Goal: Information Seeking & Learning: Learn about a topic

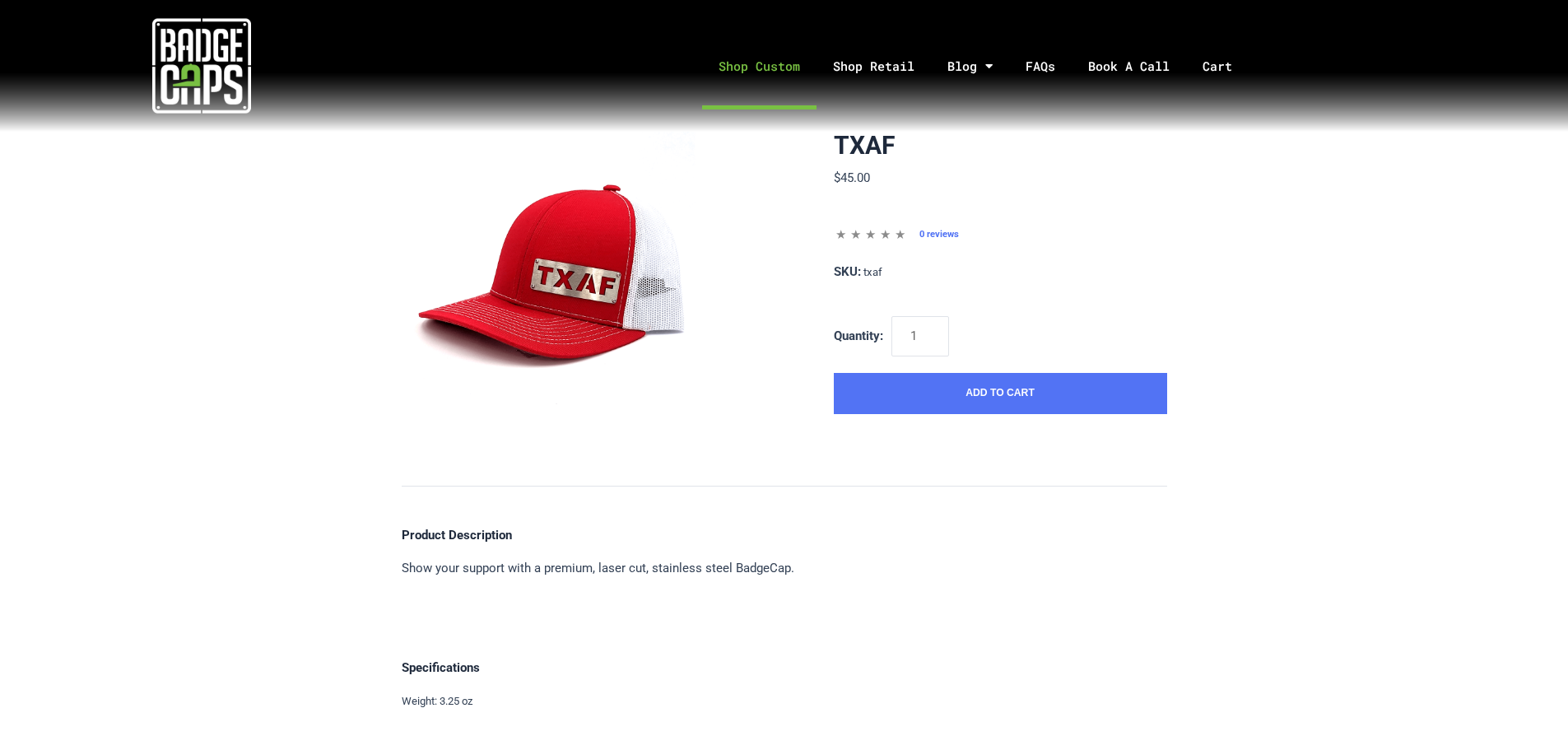
click at [777, 73] on link "Shop Custom" at bounding box center [759, 65] width 114 height 86
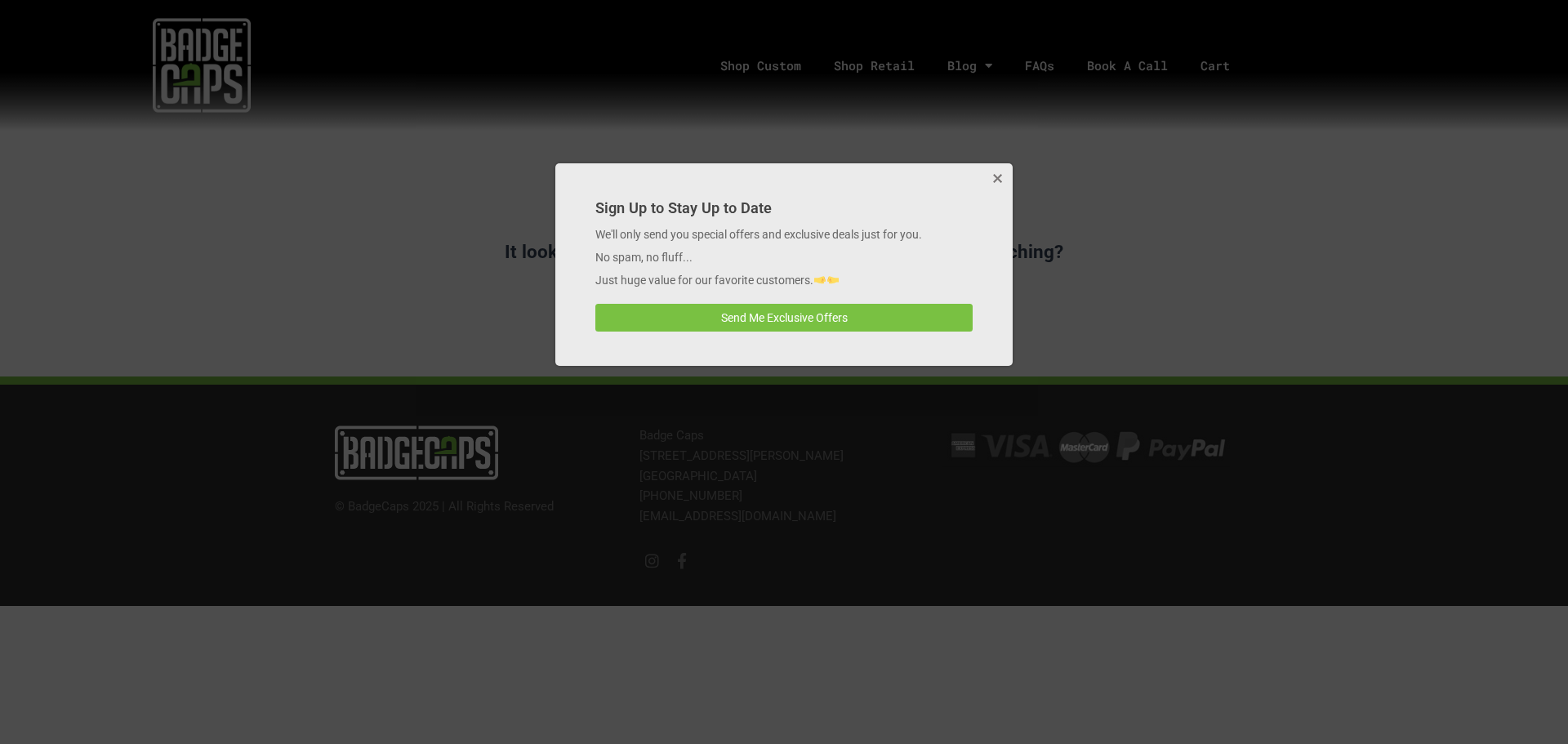
drag, startPoint x: 996, startPoint y: 180, endPoint x: 996, endPoint y: 239, distance: 59.0
click at [996, 239] on div "Sign Up to Stay Up to Date We'll only send you special offers and exclusive dea…" at bounding box center [784, 265] width 458 height 203
click at [998, 180] on button "Close" at bounding box center [996, 179] width 33 height 33
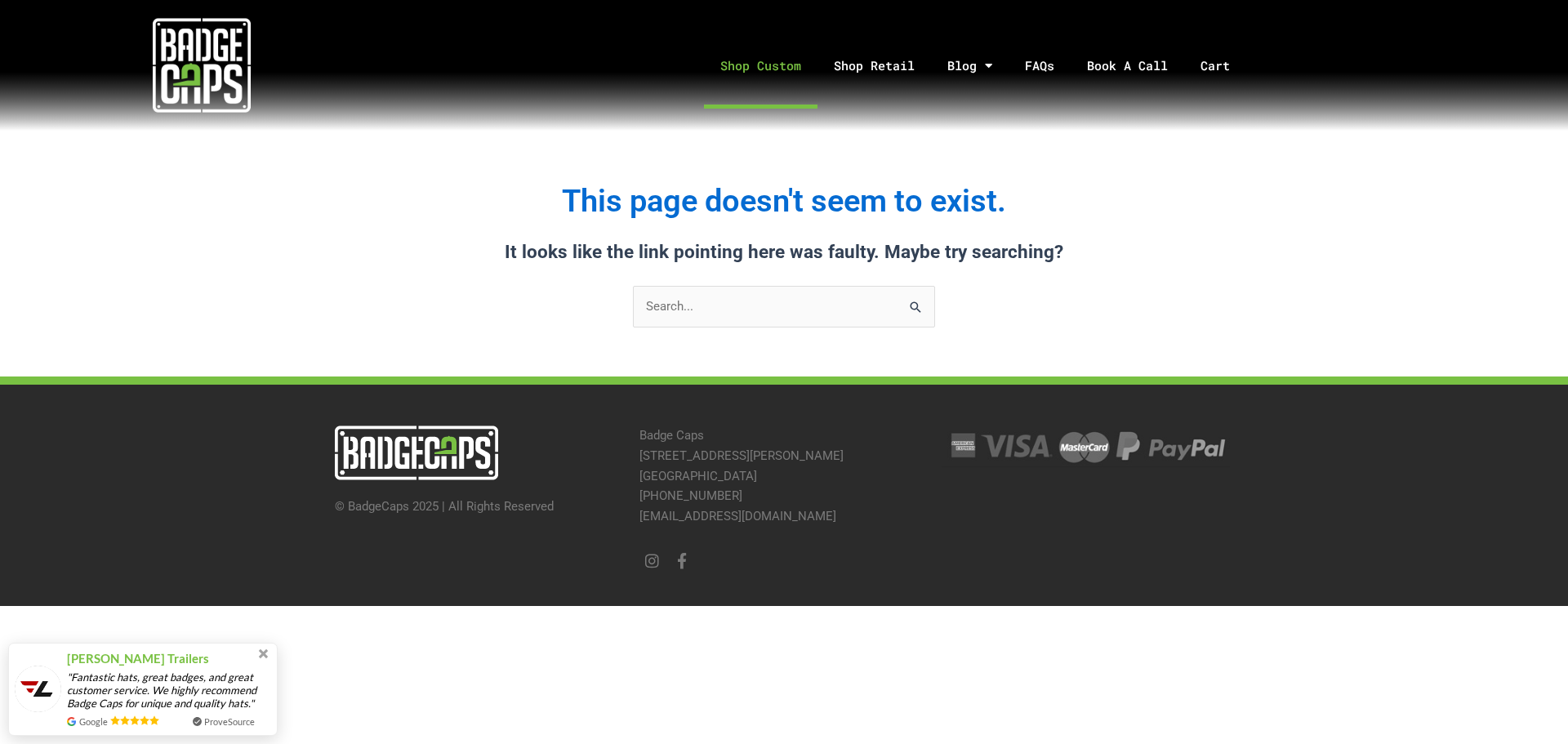
click at [760, 69] on link "Shop Custom" at bounding box center [761, 65] width 113 height 85
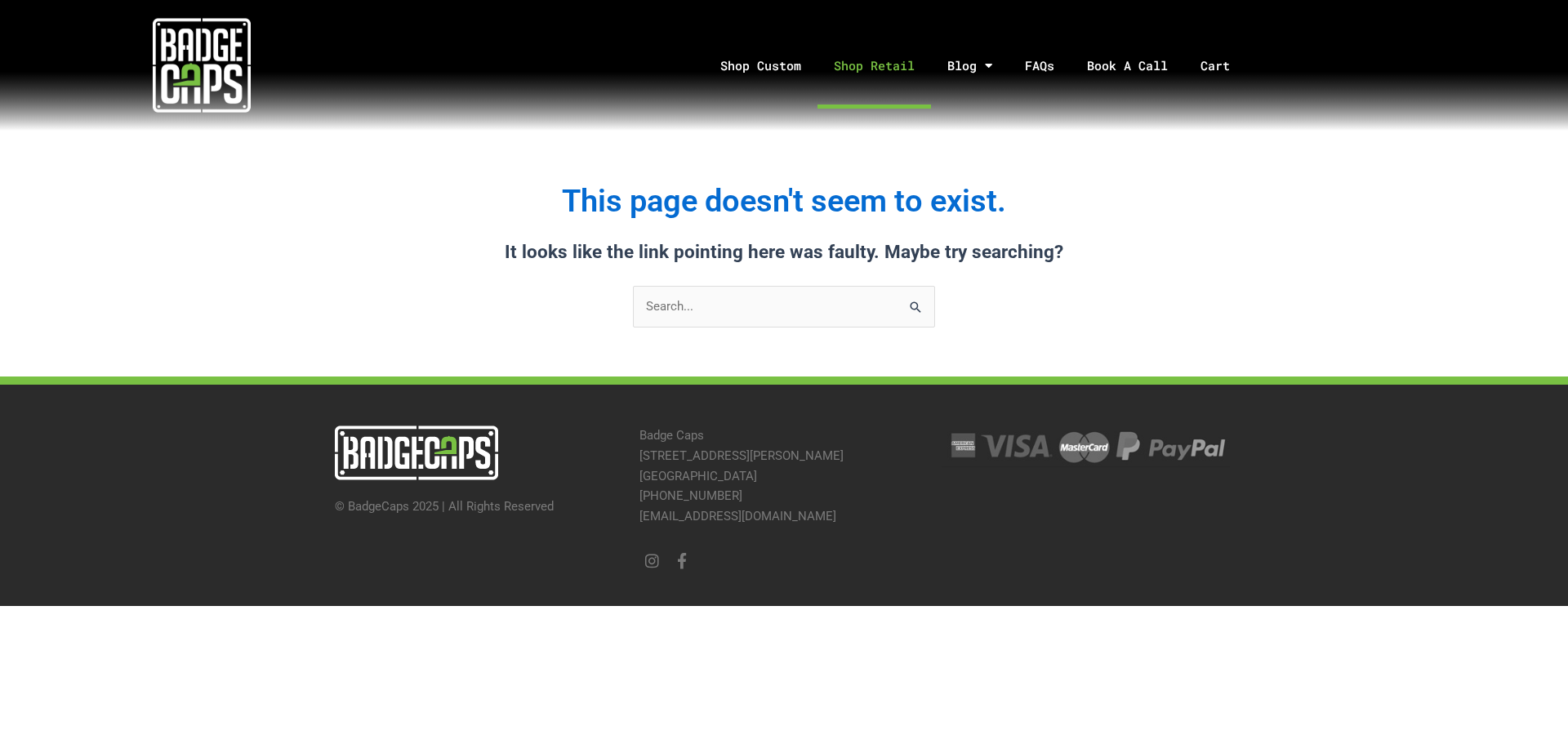
click at [886, 70] on link "Shop Retail" at bounding box center [874, 65] width 113 height 85
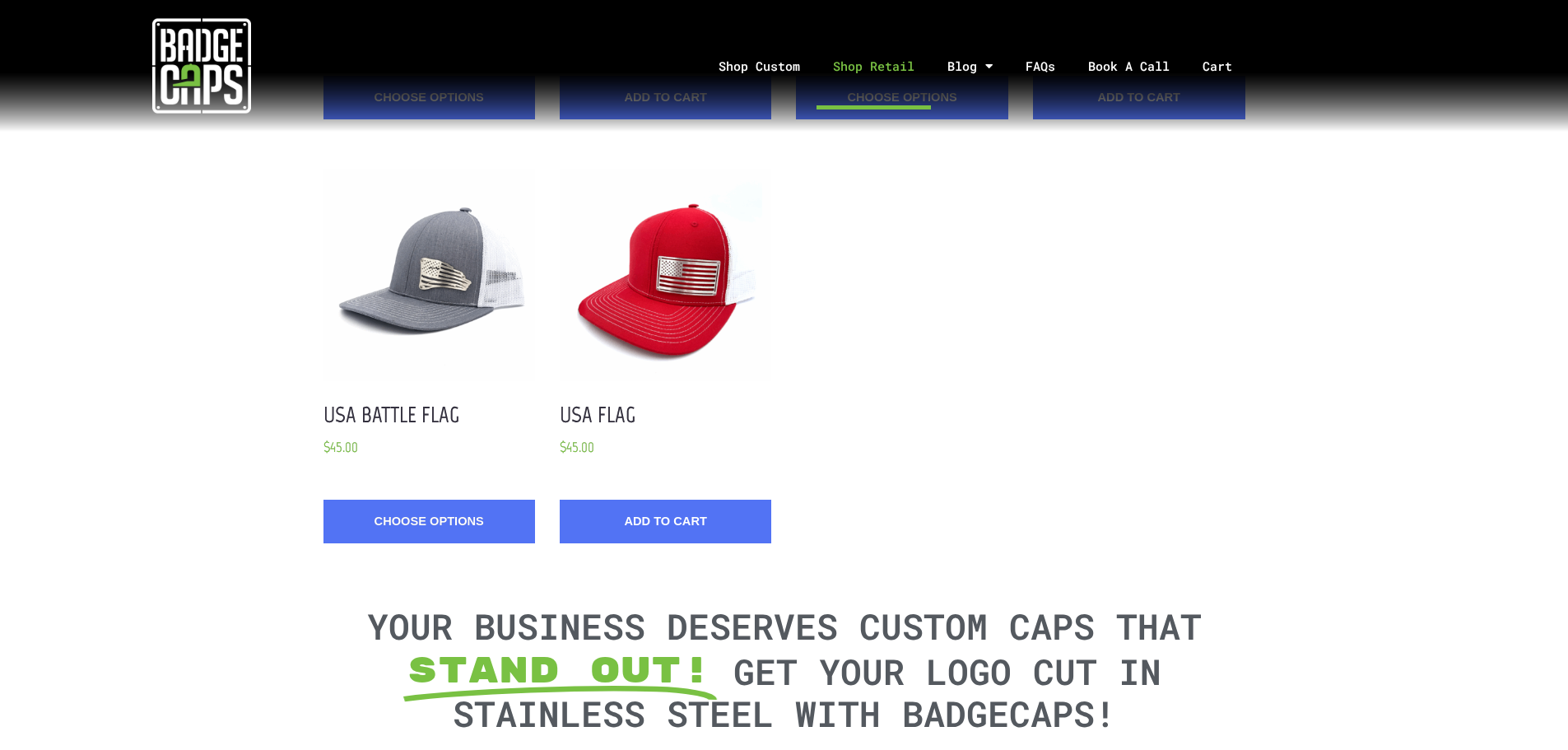
scroll to position [1565, 0]
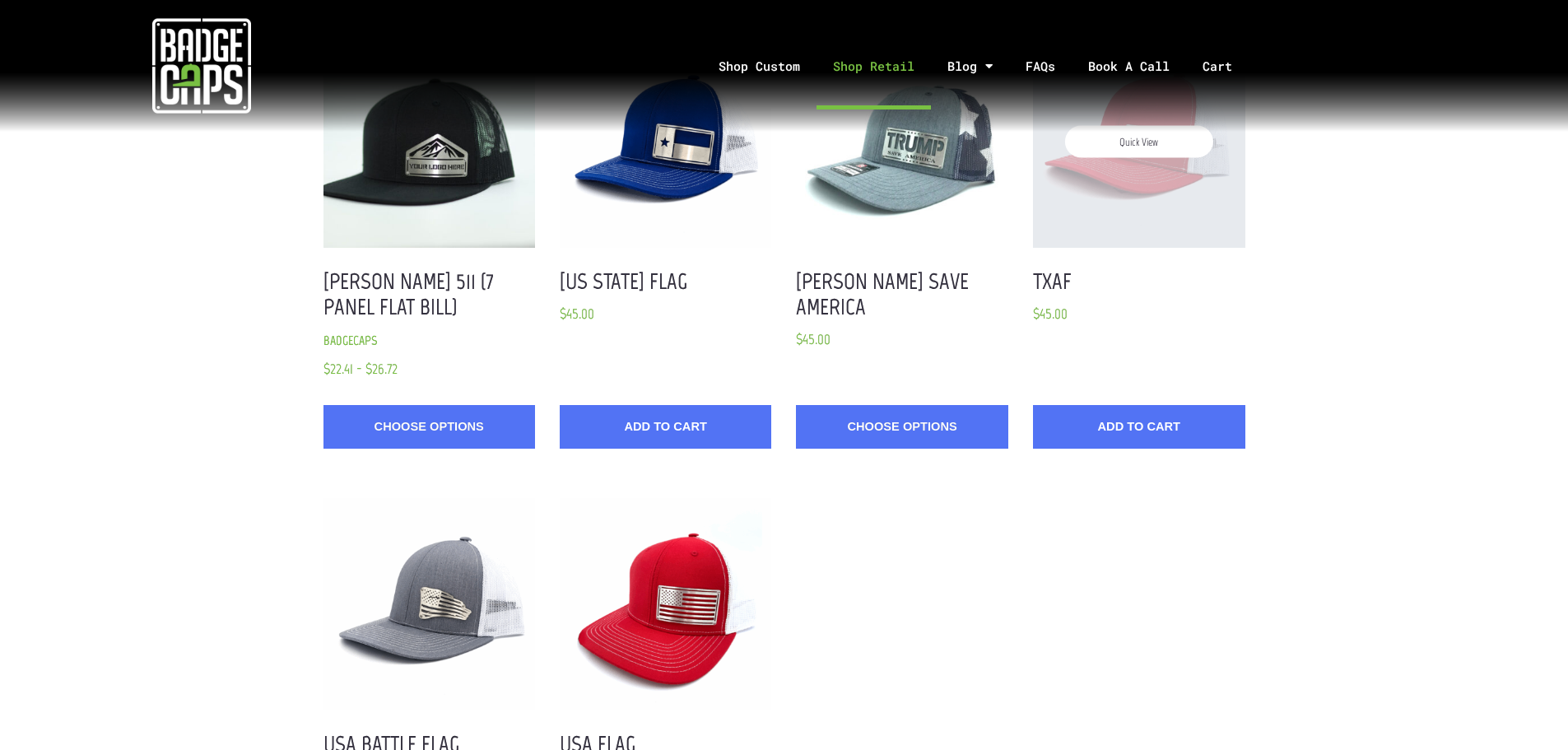
click at [1145, 176] on div "Quick View" at bounding box center [1139, 142] width 212 height 212
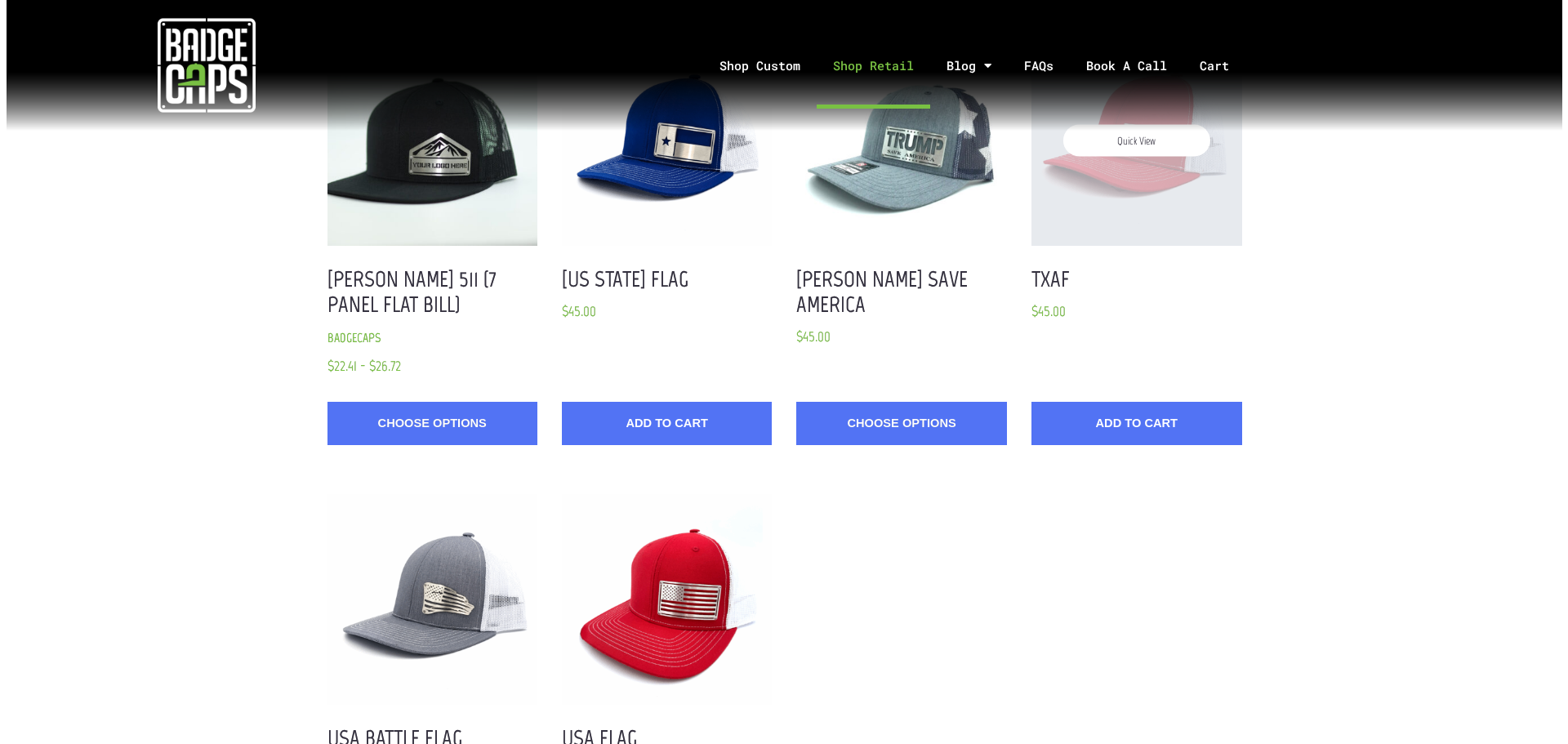
scroll to position [0, 0]
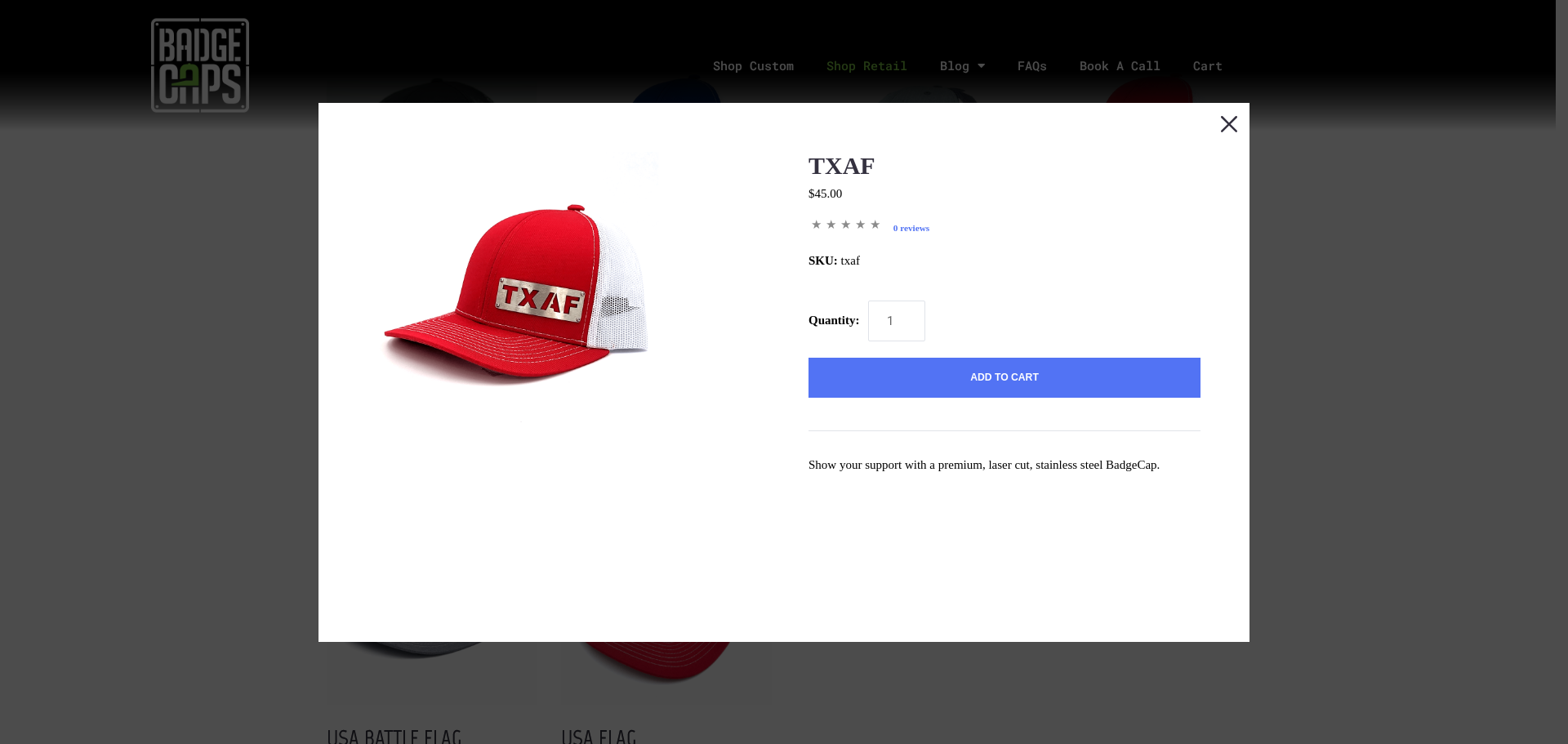
click at [1216, 127] on button "Close this dialog window" at bounding box center [1229, 124] width 41 height 41
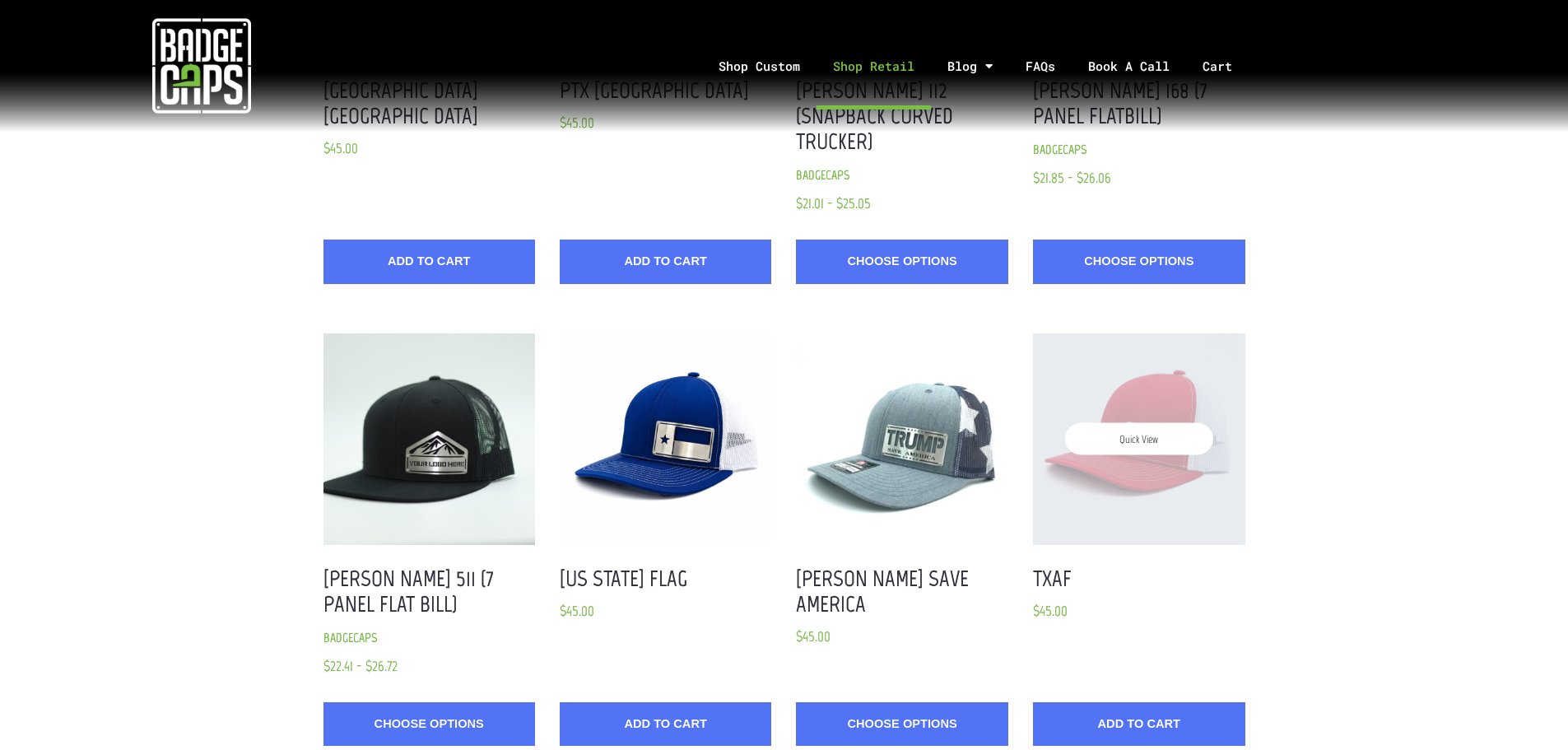
scroll to position [1332, 0]
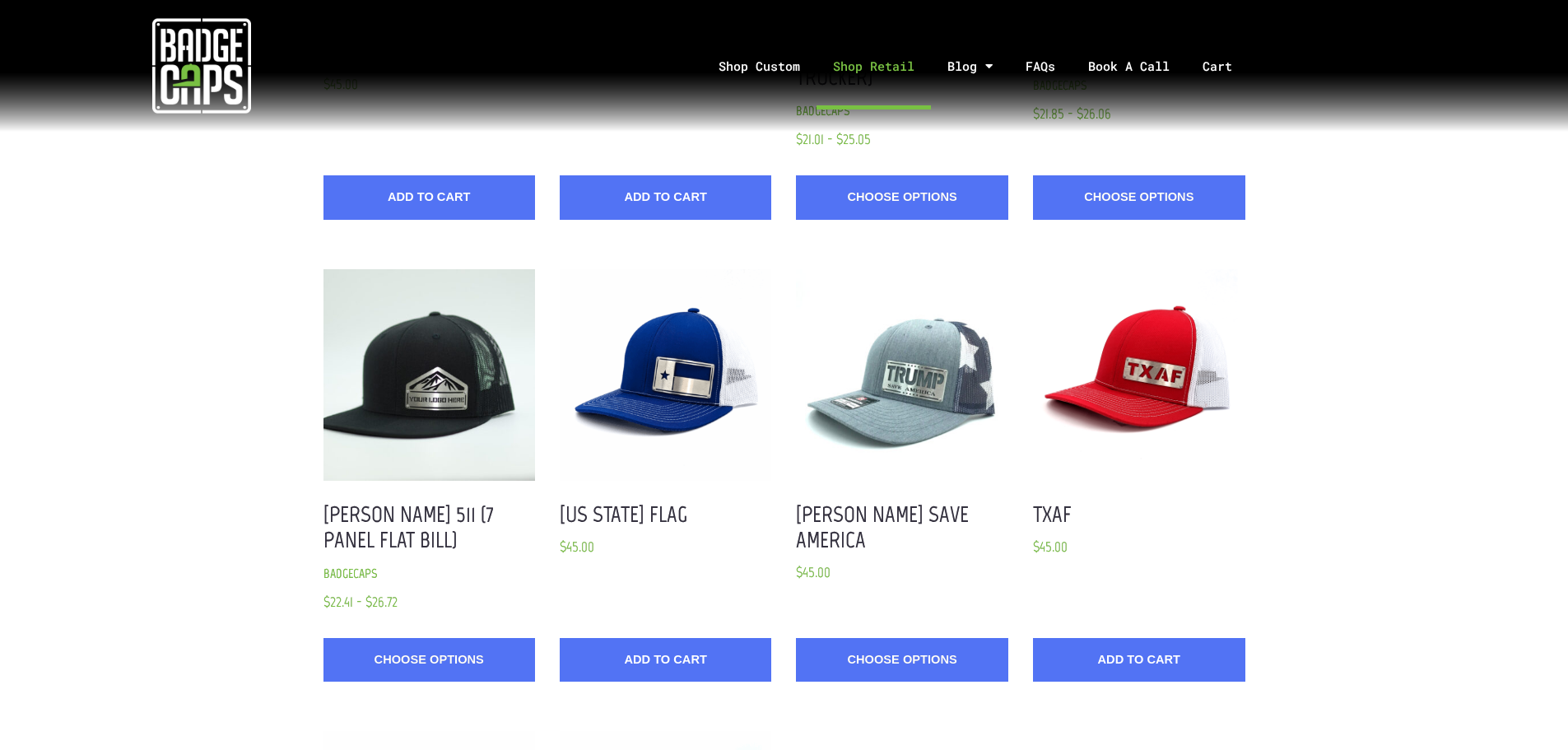
click at [1309, 480] on section "Quick View 45 & 47 $45.00 MSRP: $45.00 Choose Options Quick View Atlantic City …" at bounding box center [784, -1] width 1568 height 2312
click at [133, 430] on section "Quick View 45 & 47 $45.00 MSRP: $45.00 Choose Options Quick View Atlantic City …" at bounding box center [784, -1] width 1568 height 2312
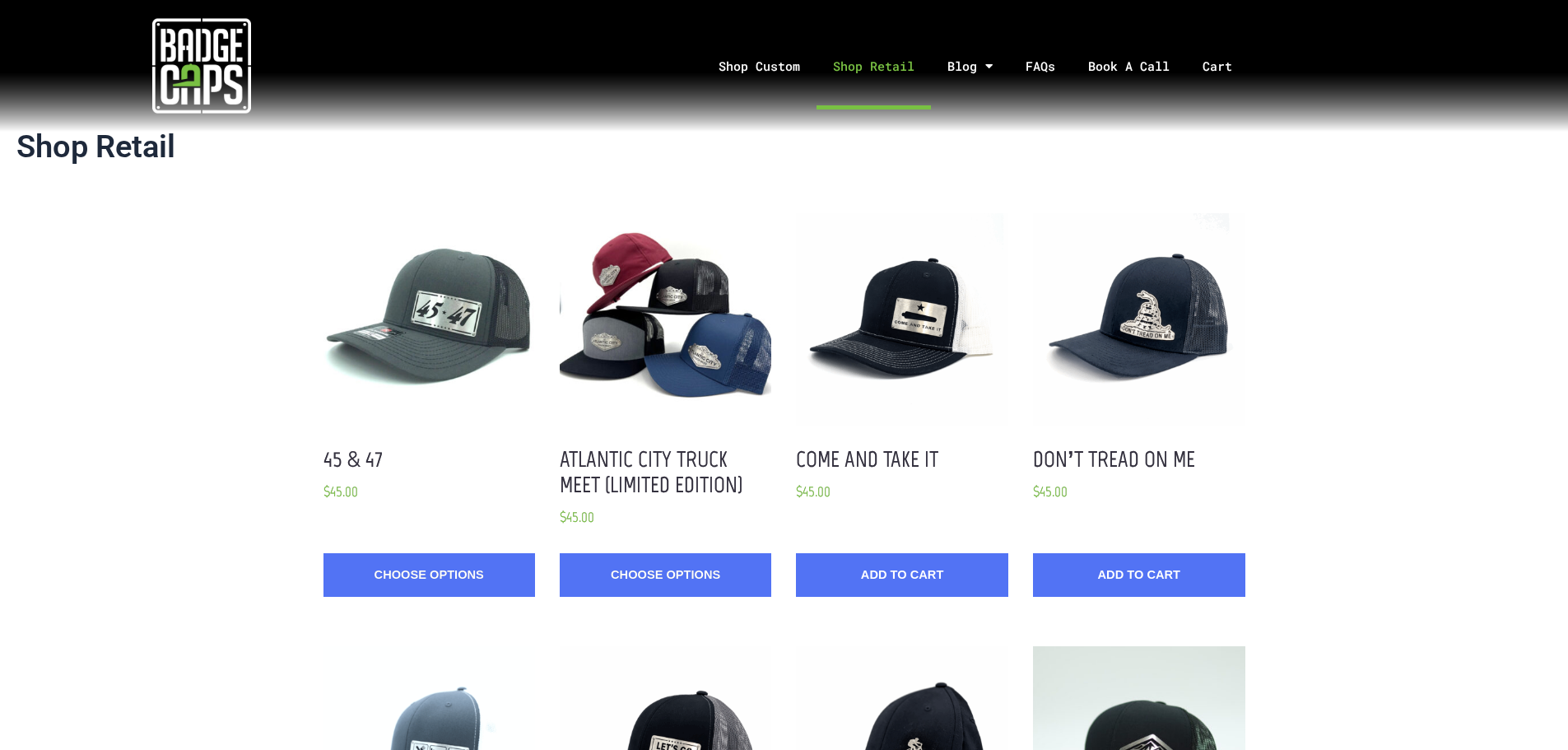
scroll to position [0, 0]
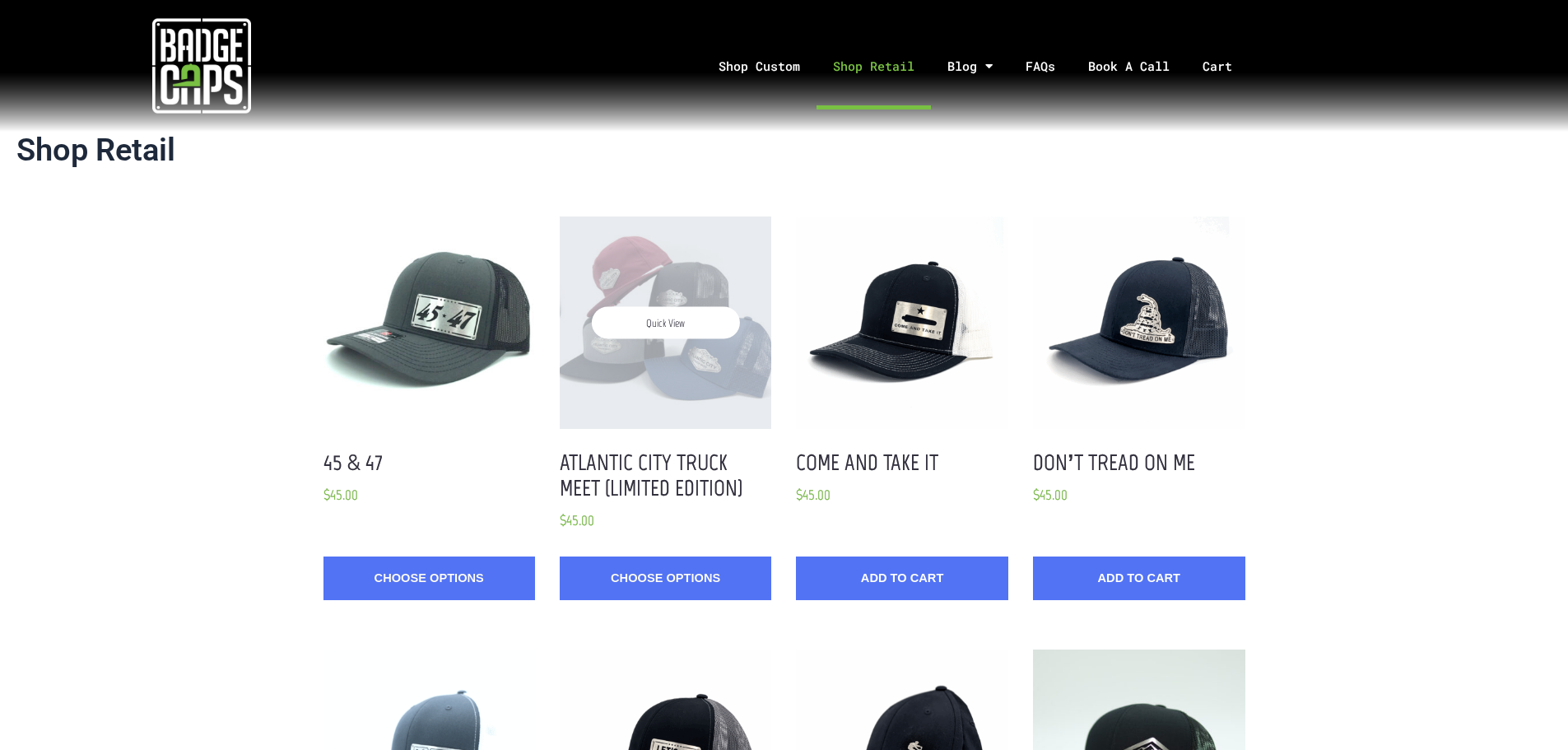
click at [711, 341] on div "Quick View" at bounding box center [665, 323] width 212 height 212
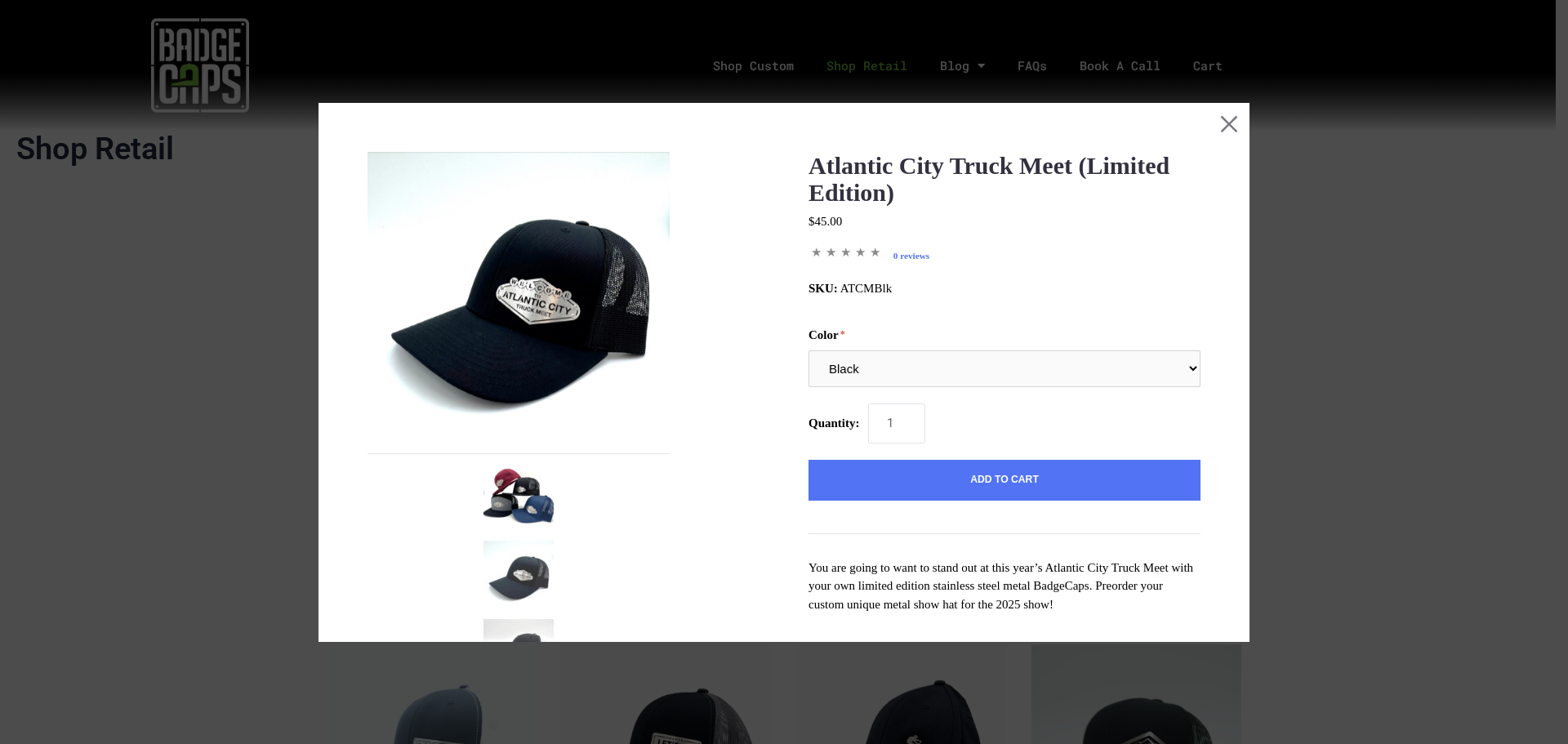
click at [523, 320] on img at bounding box center [519, 303] width 302 height 302
click at [1216, 118] on button "Close this dialog window" at bounding box center [1229, 124] width 41 height 41
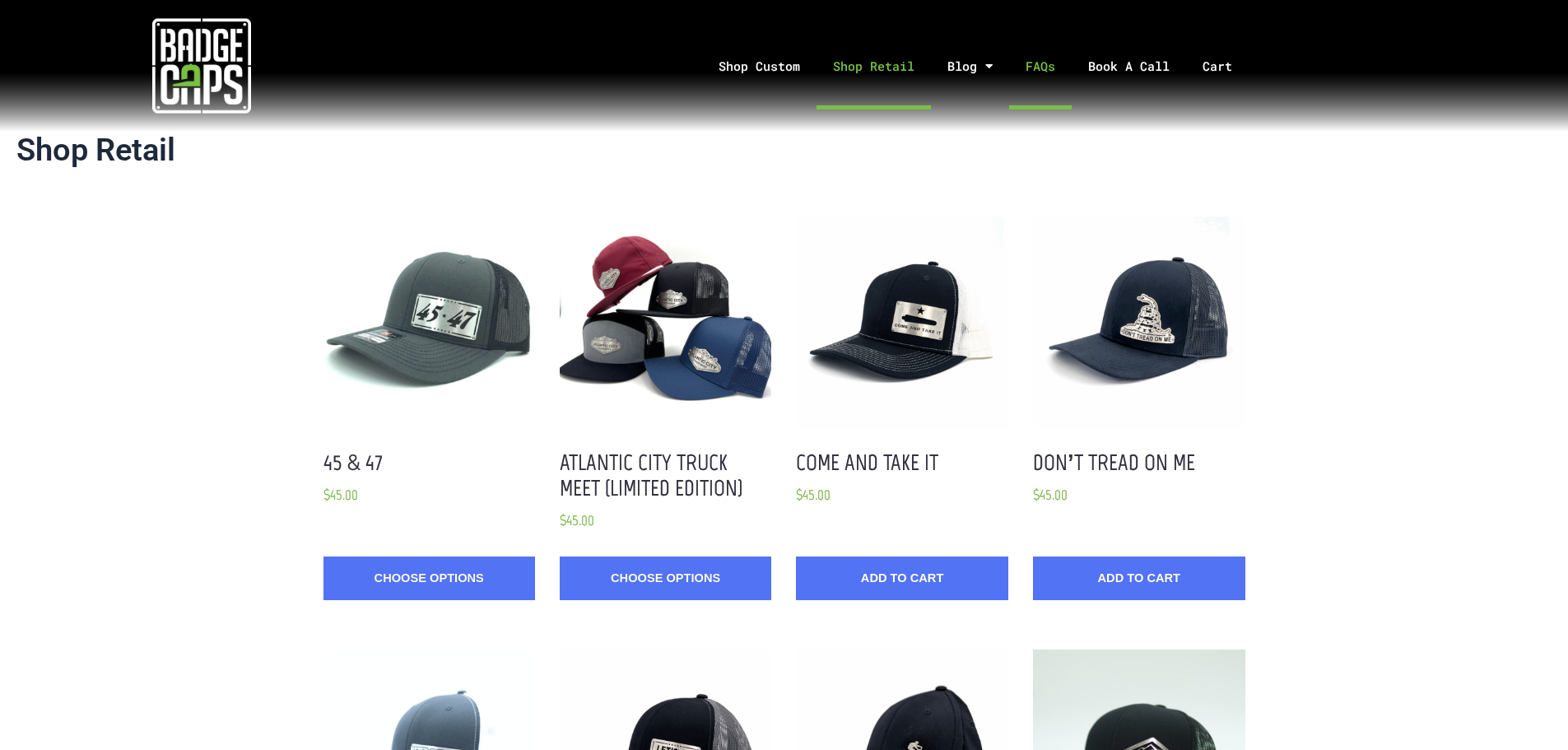
click at [1042, 59] on link "FAQs" at bounding box center [1041, 65] width 62 height 86
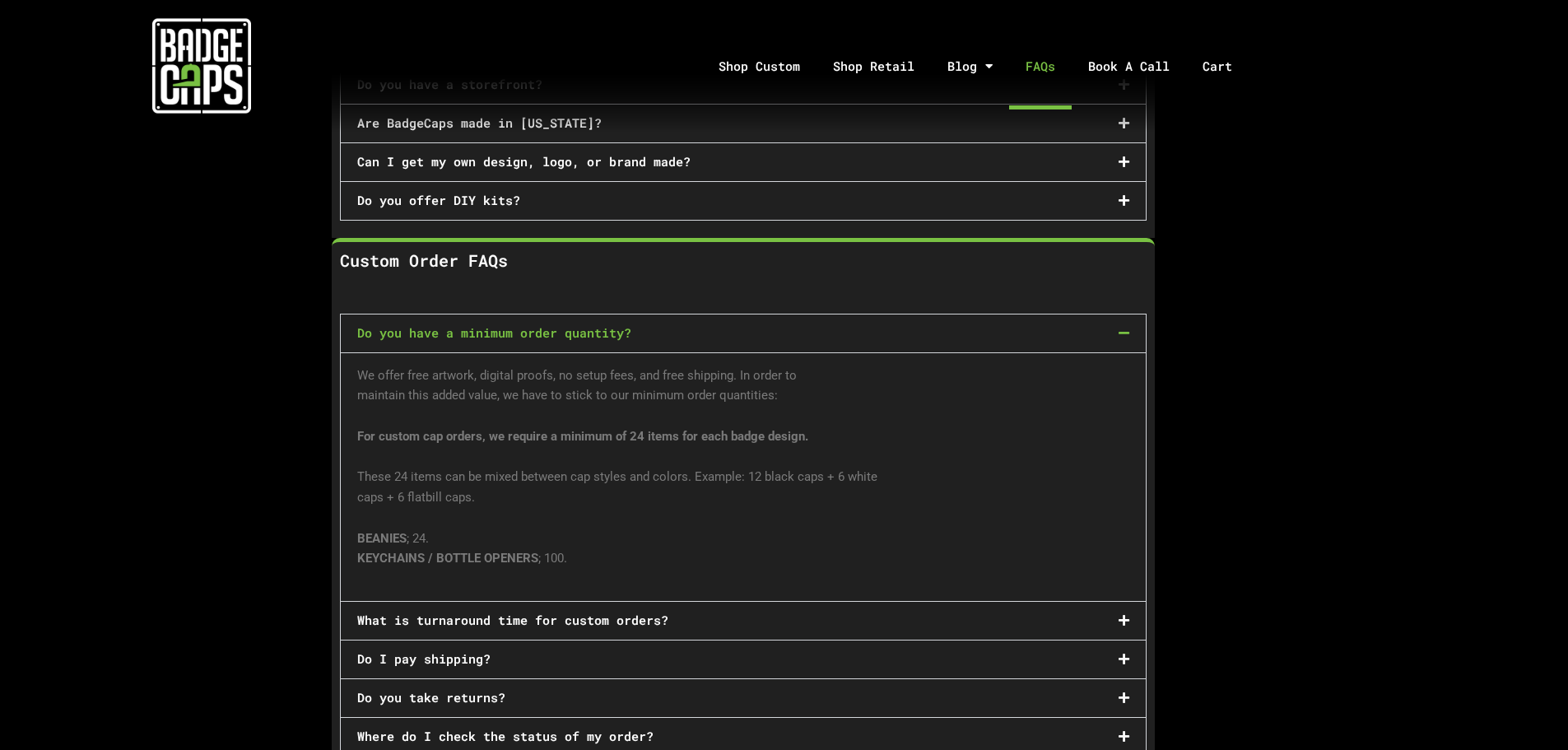
scroll to position [577, 0]
click at [505, 195] on link "Do you offer DIY kits?" at bounding box center [439, 198] width 163 height 16
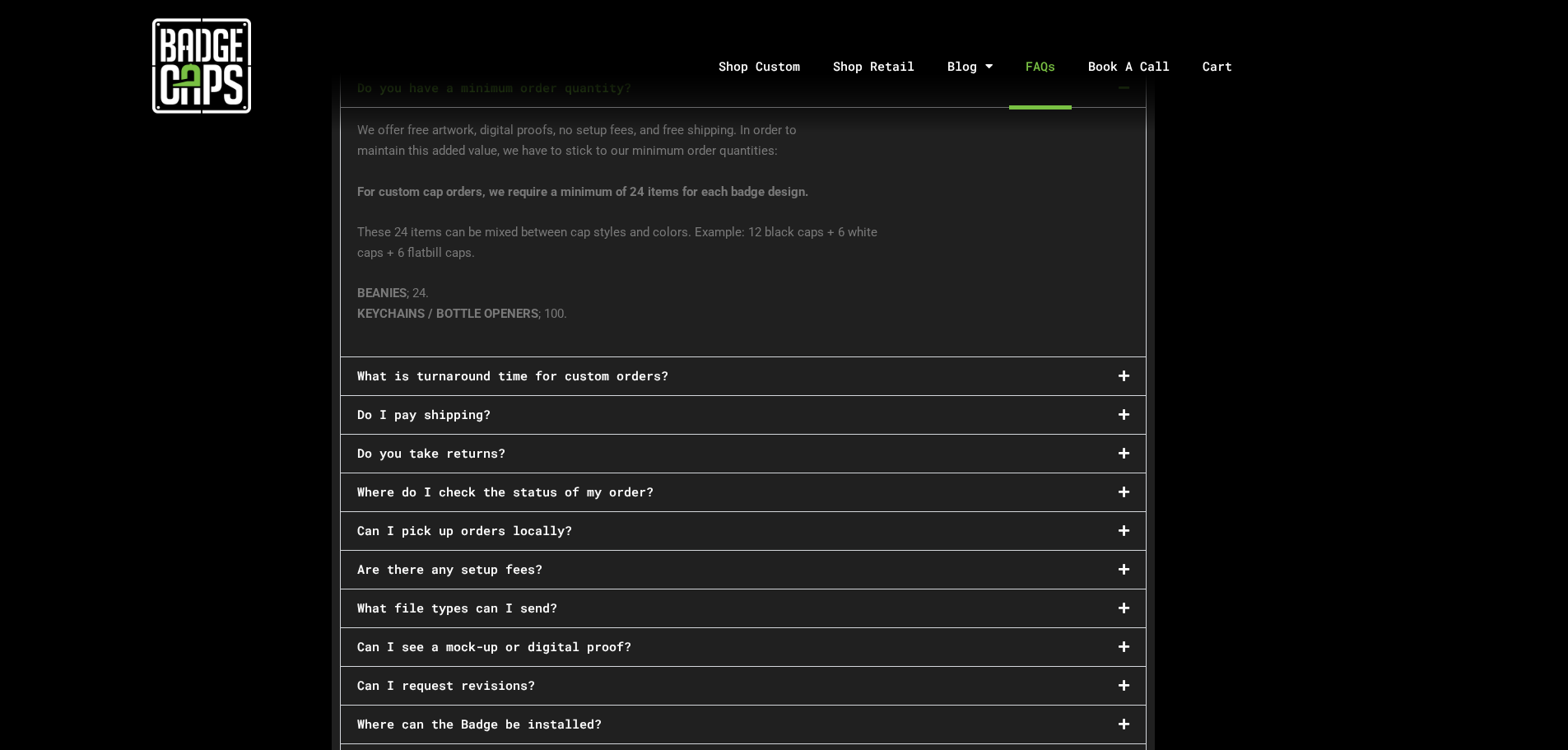
scroll to position [922, 0]
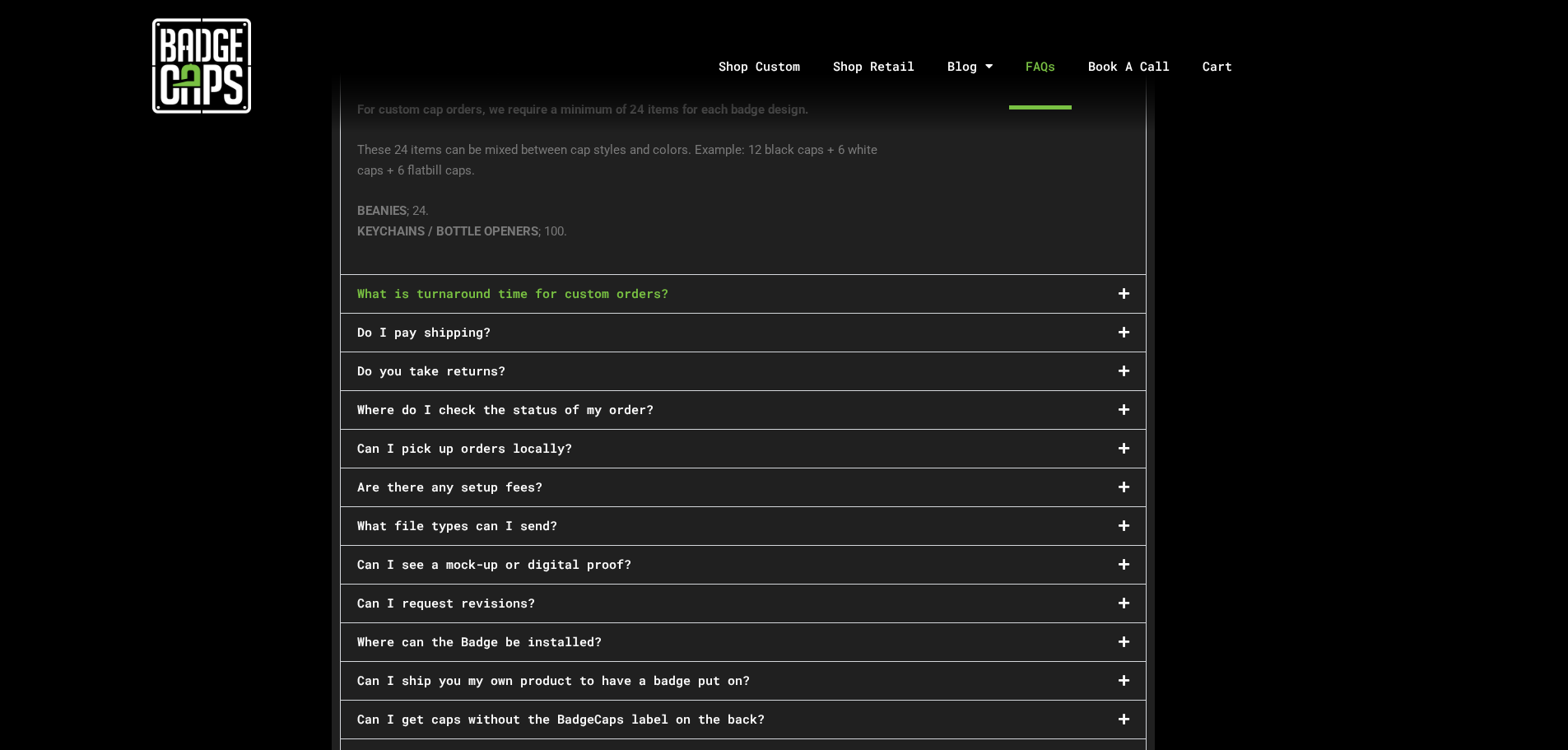
click at [641, 289] on link "What is turnaround time for custom orders?" at bounding box center [512, 292] width 311 height 16
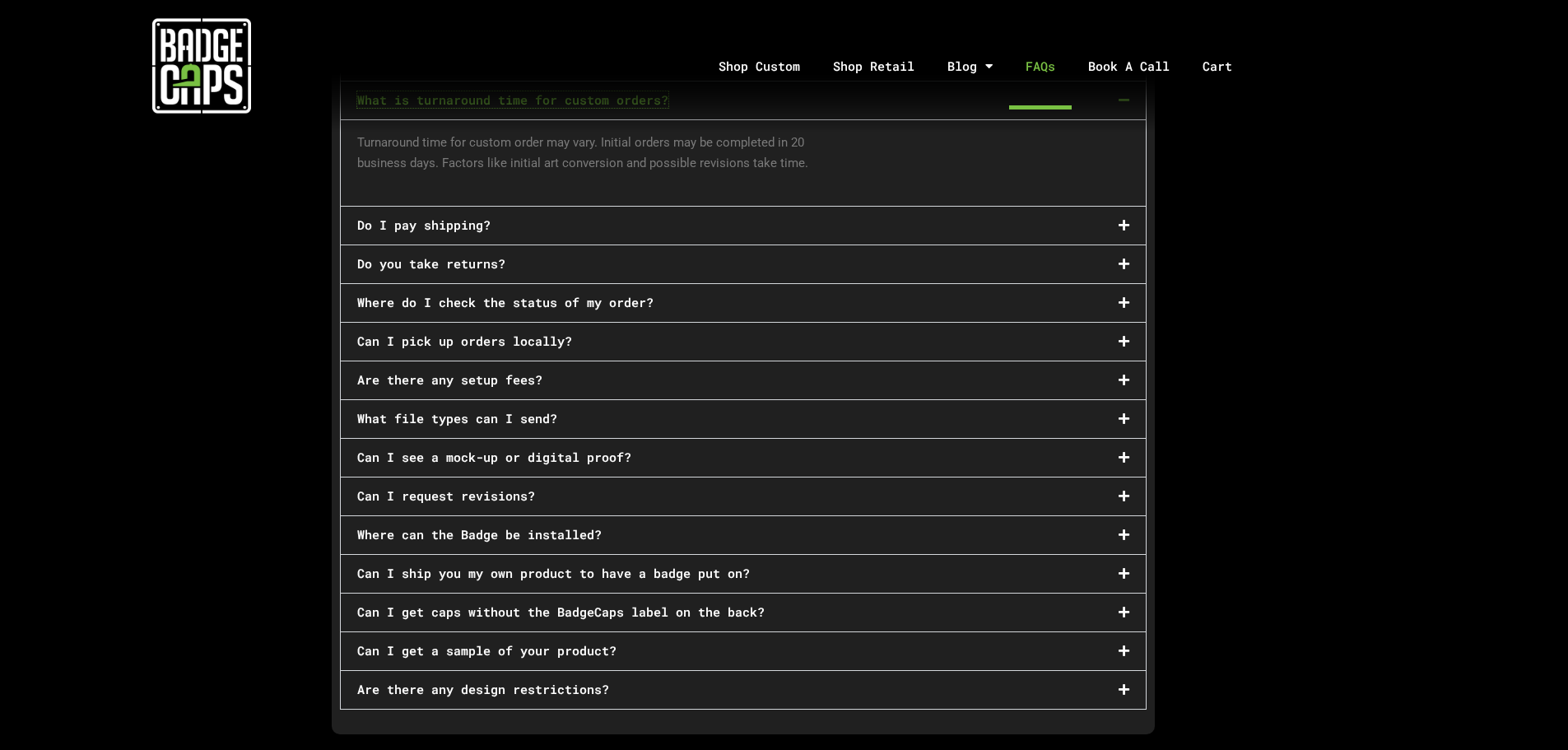
scroll to position [840, 0]
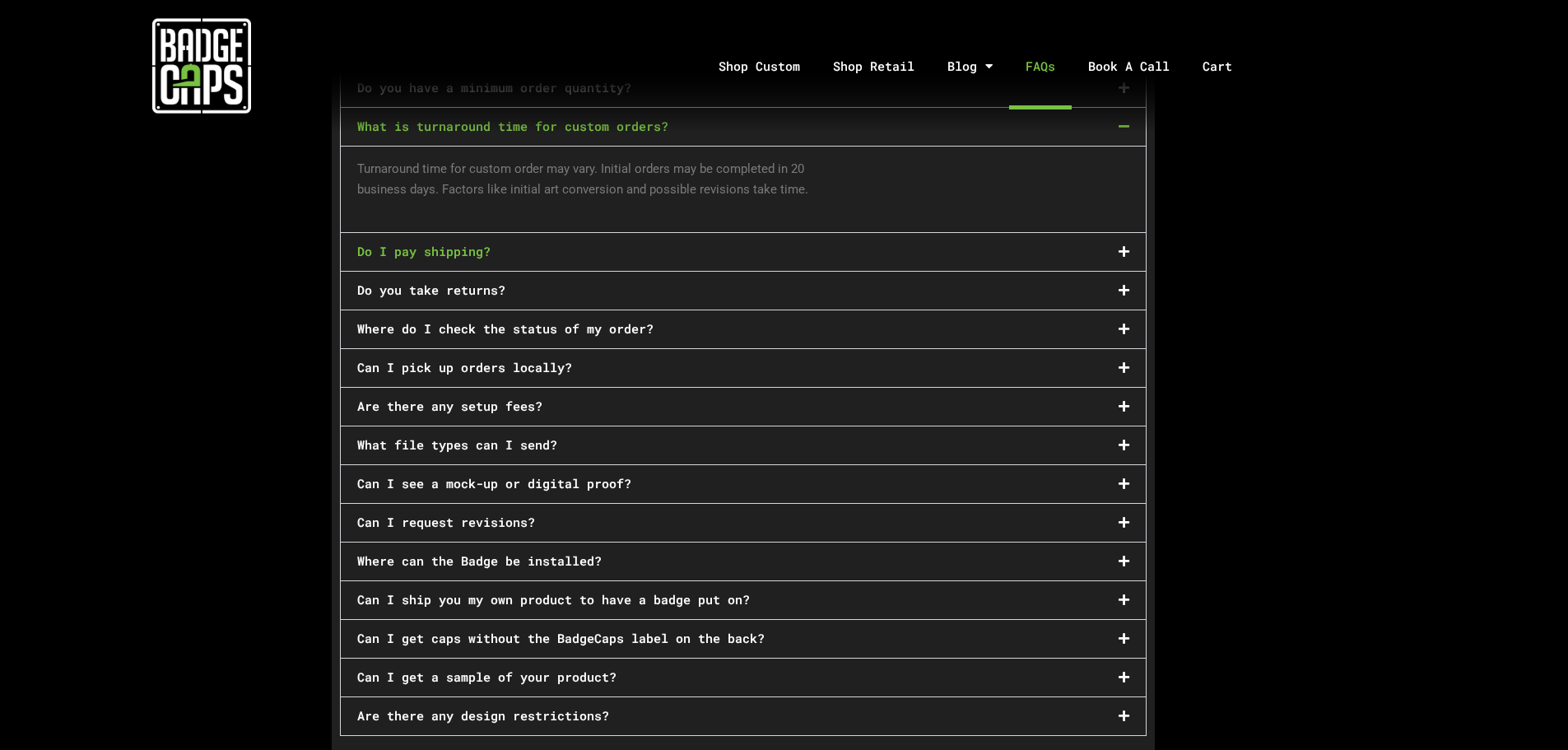
click at [488, 244] on link "Do I pay shipping?" at bounding box center [423, 251] width 133 height 16
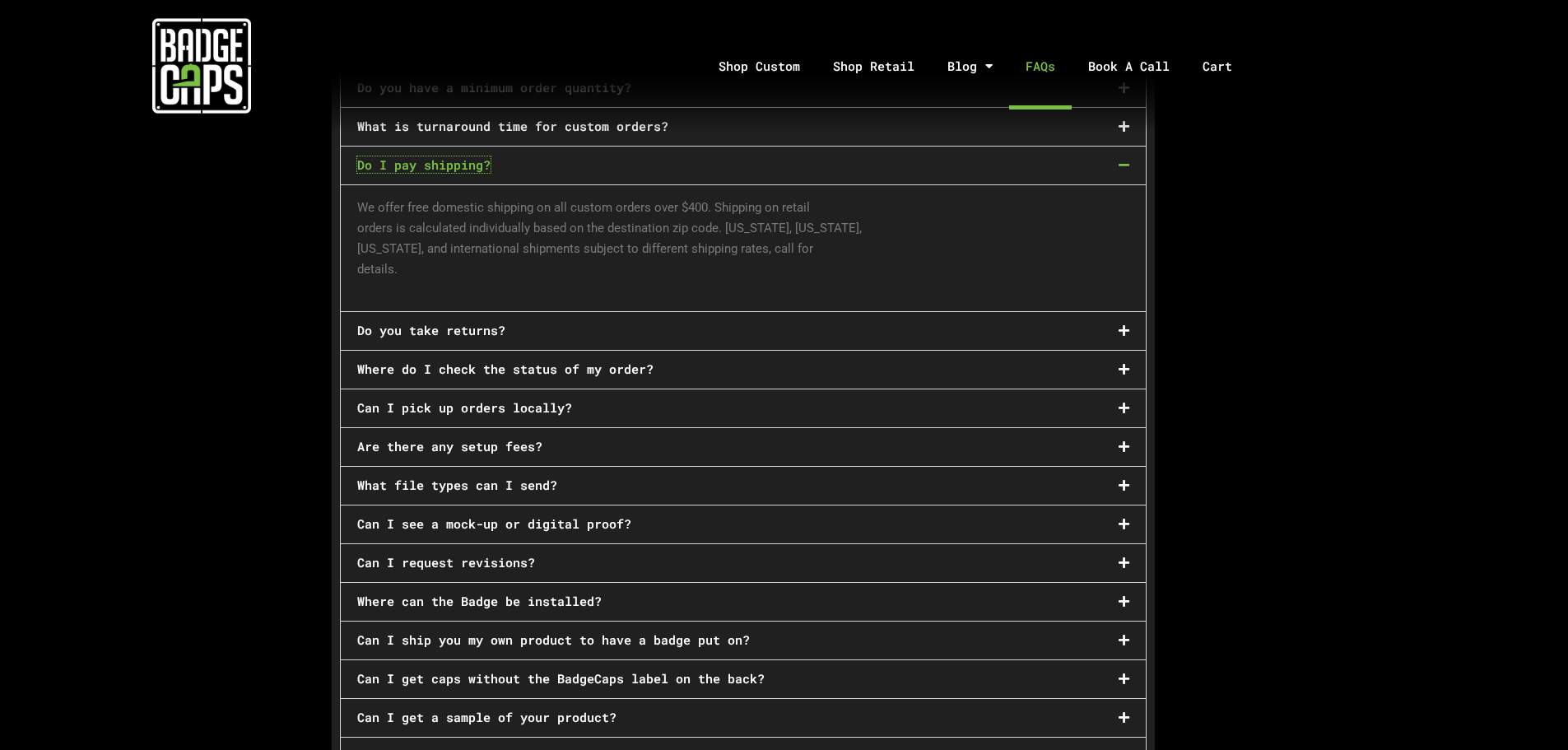
scroll to position [922, 0]
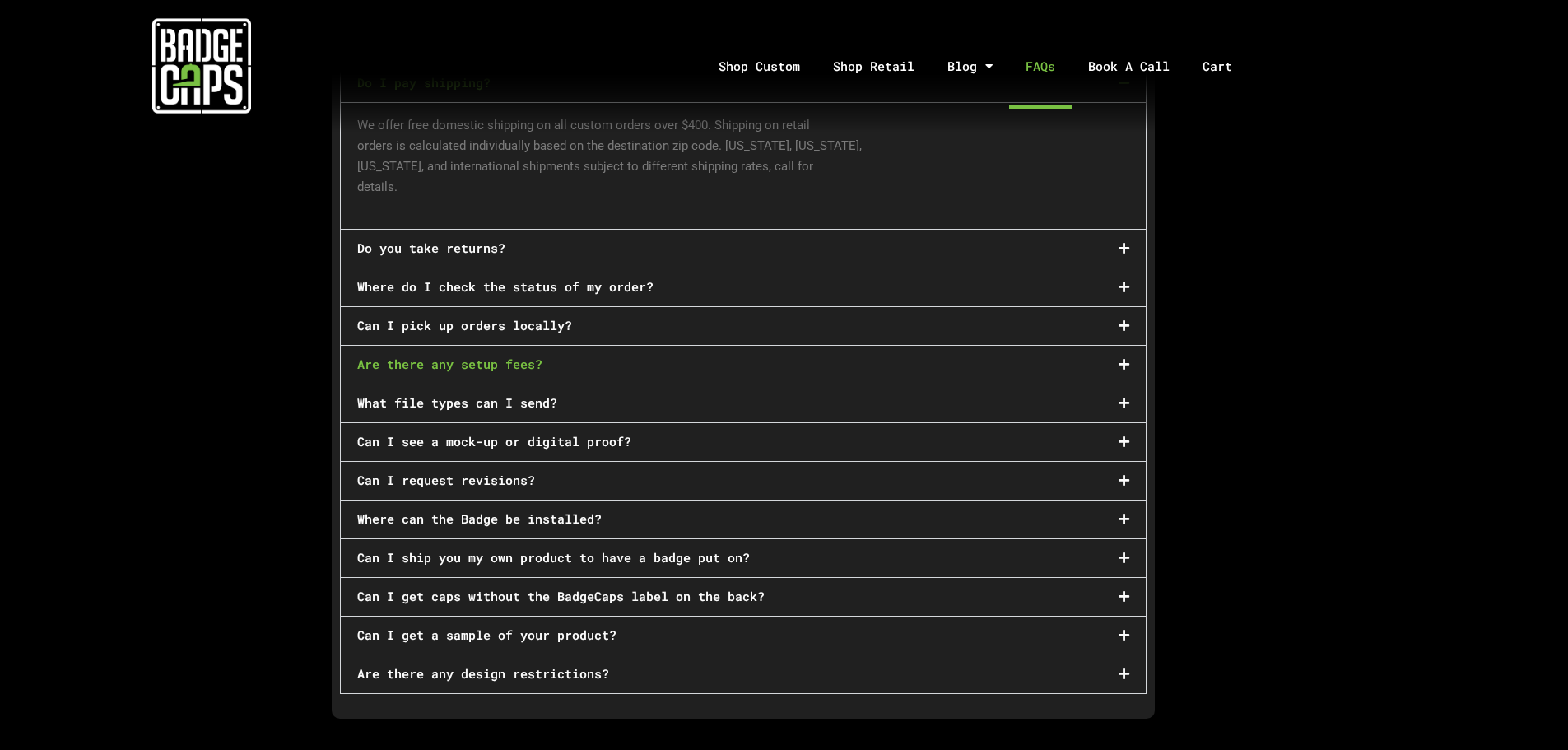
click at [526, 356] on link "Are there any setup fees?" at bounding box center [450, 363] width 185 height 16
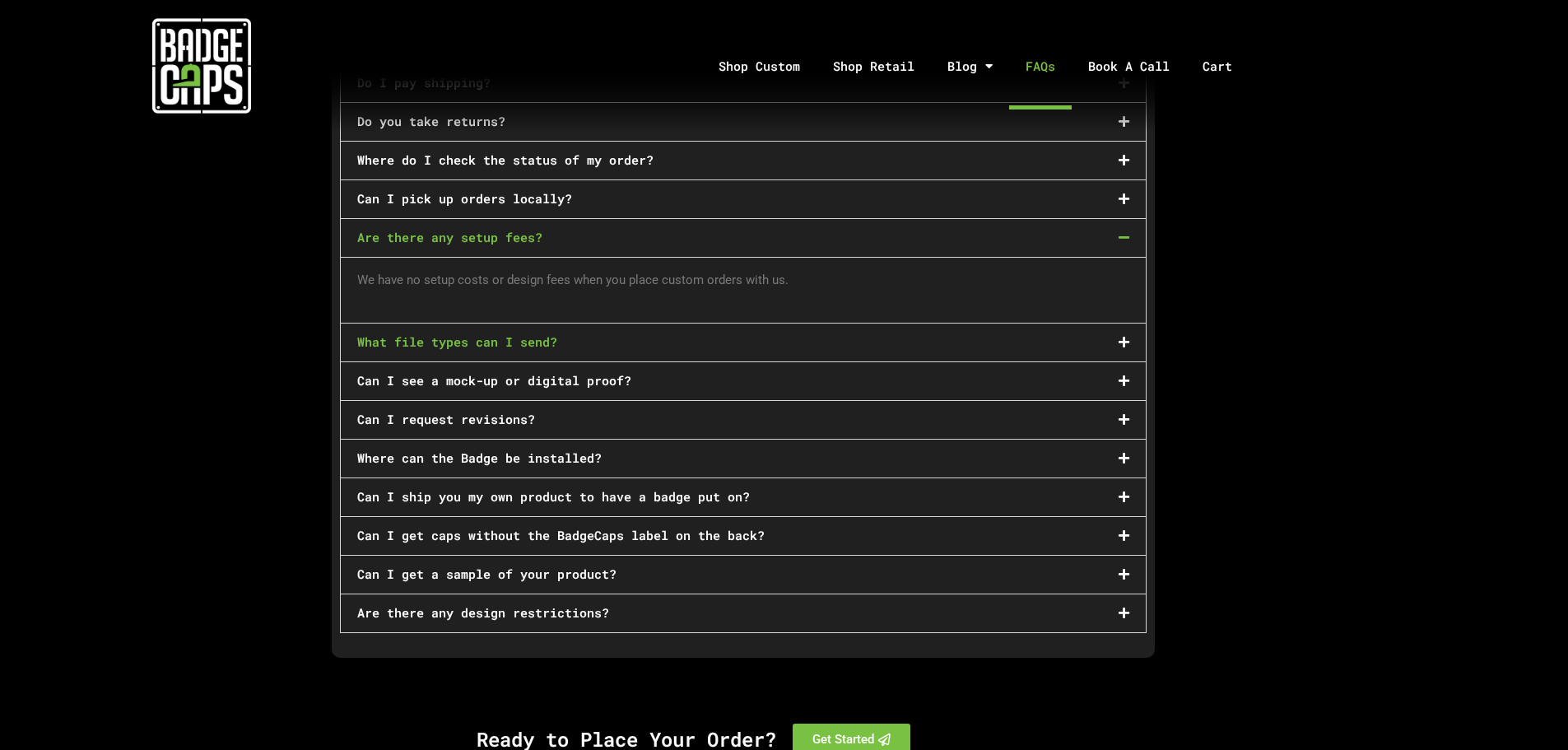
click at [544, 334] on link "What file types can I send?" at bounding box center [457, 341] width 200 height 16
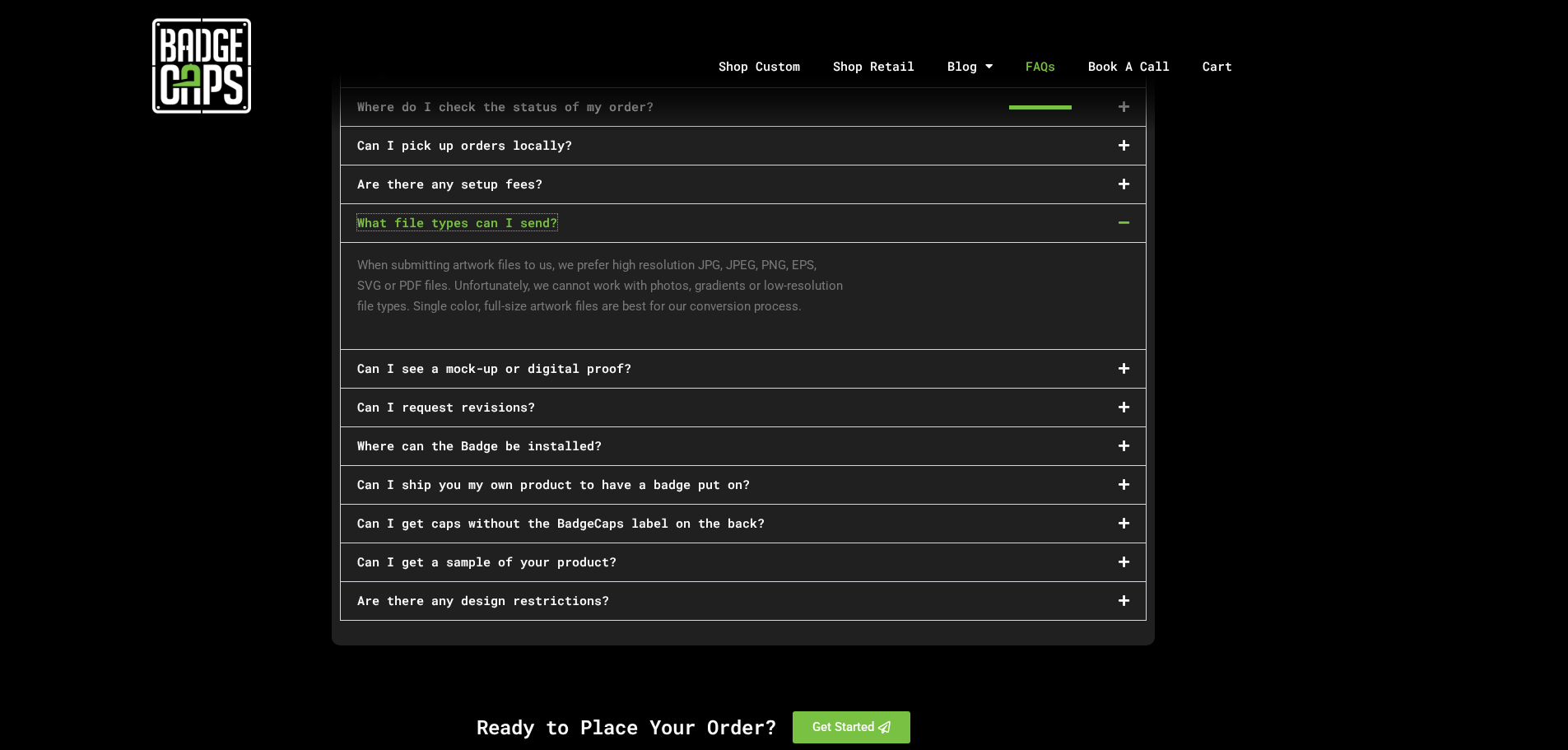
scroll to position [1005, 0]
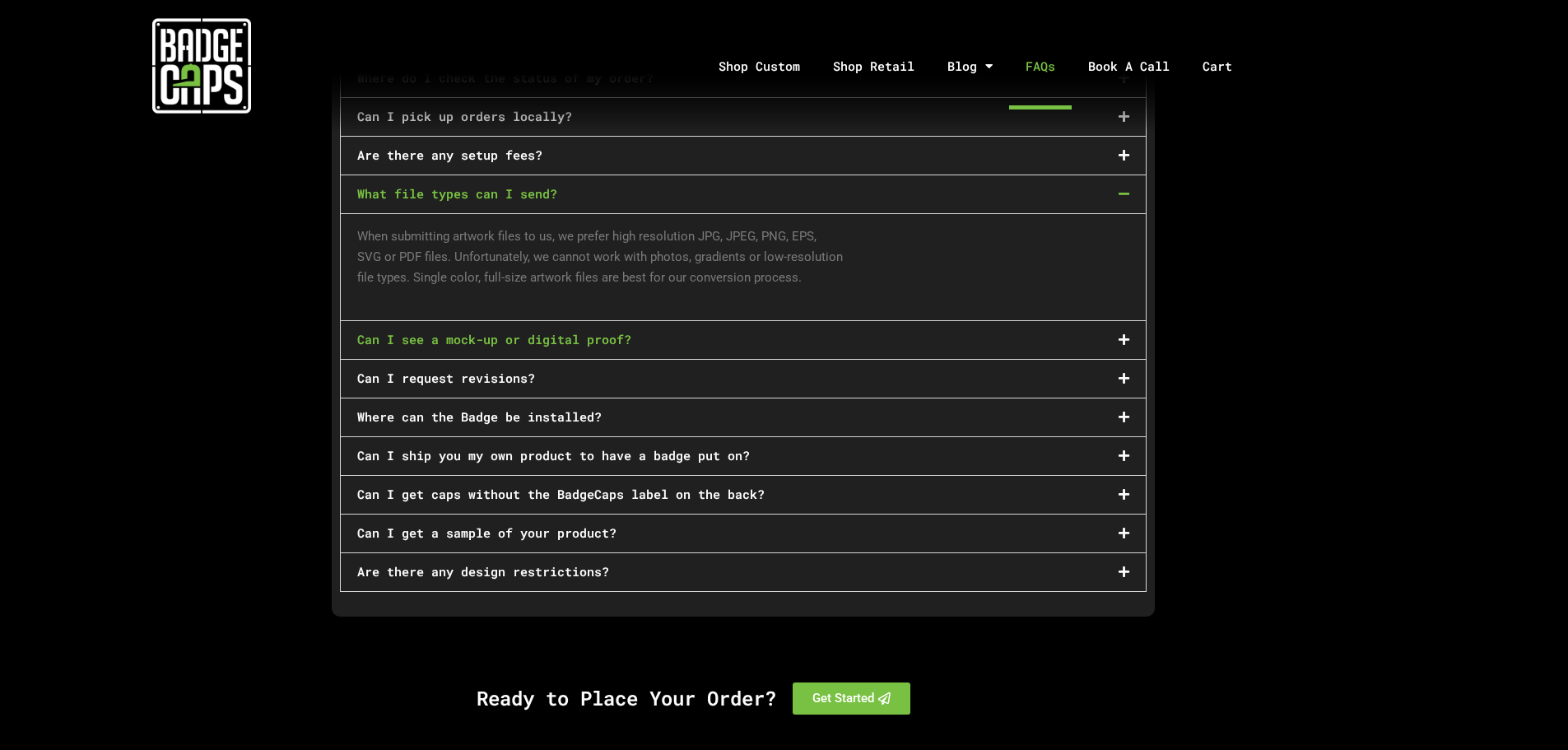
click at [581, 331] on link "Can I see a mock-up or digital proof?" at bounding box center [494, 339] width 274 height 16
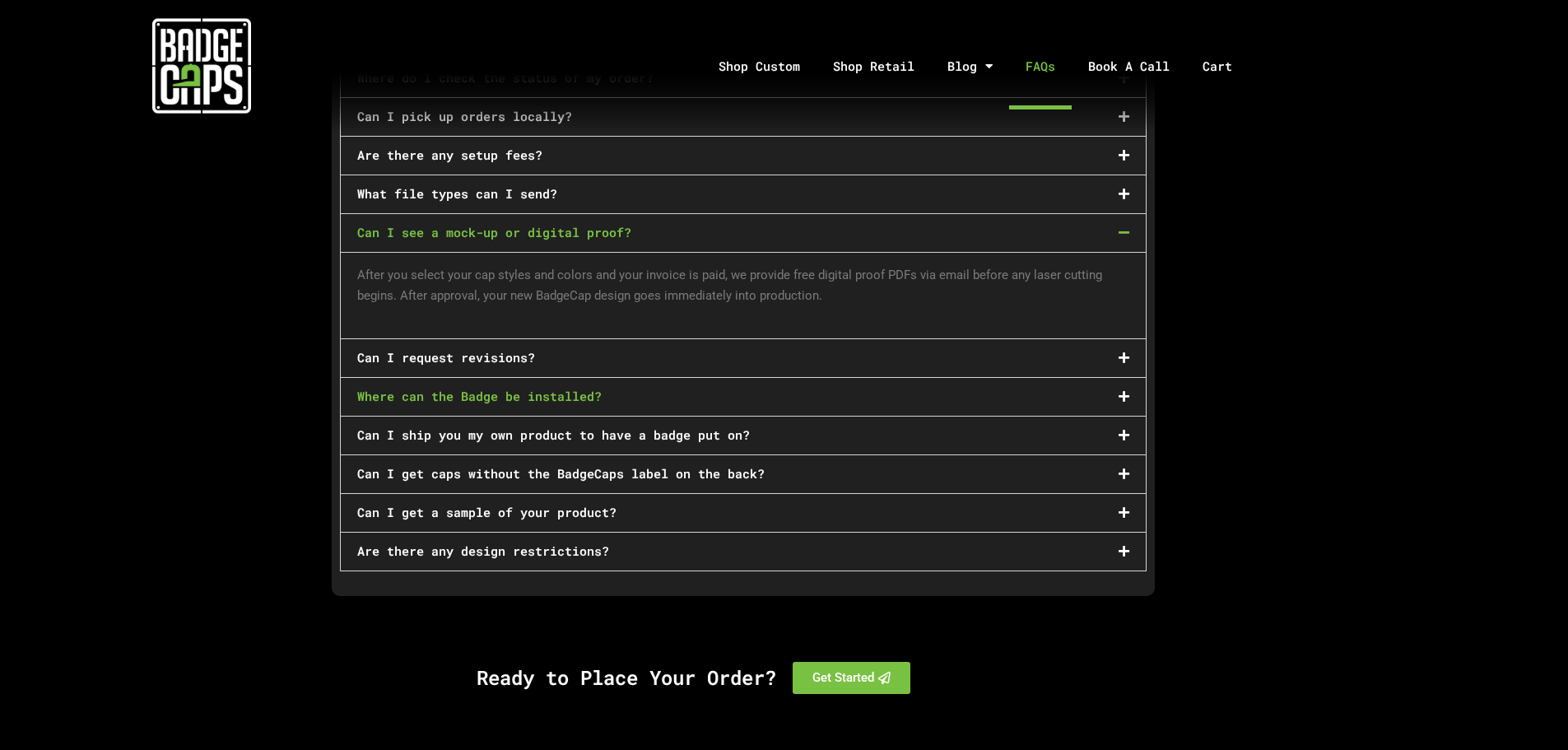
click at [589, 388] on link "Where can the Badge be installed?" at bounding box center [479, 395] width 245 height 16
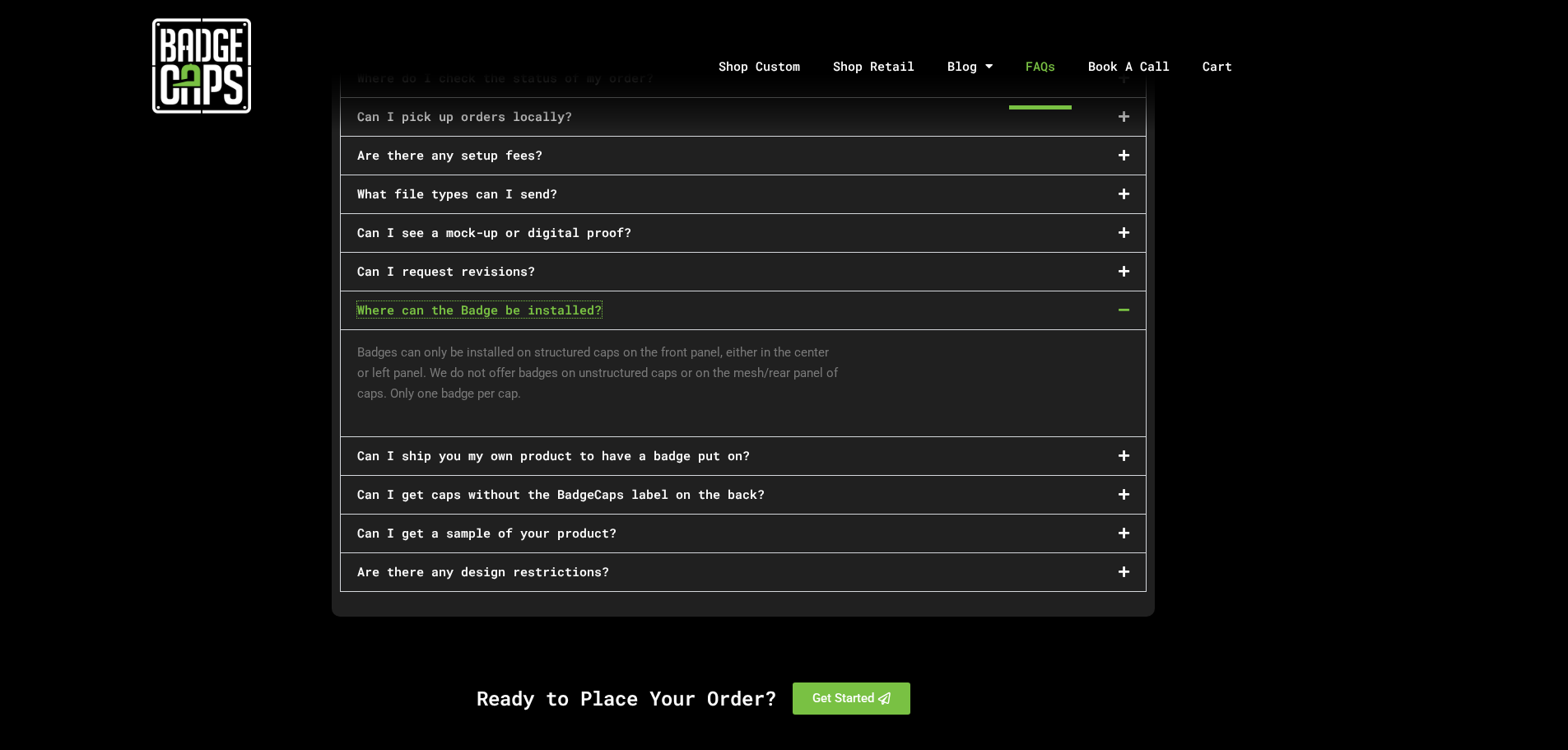
scroll to position [1088, 0]
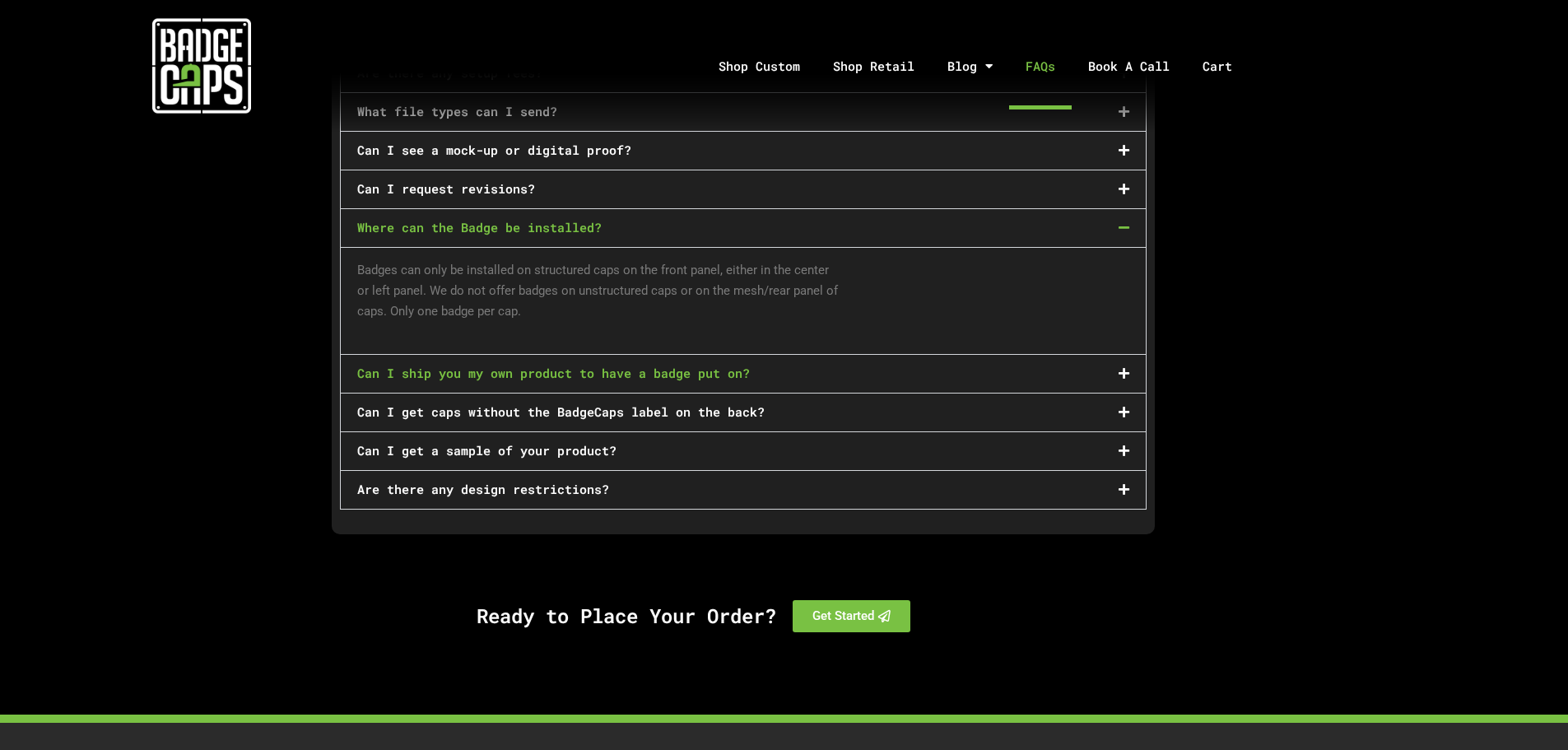
click at [742, 365] on link "Can I ship you my own product to have a badge put on?" at bounding box center [553, 373] width 392 height 16
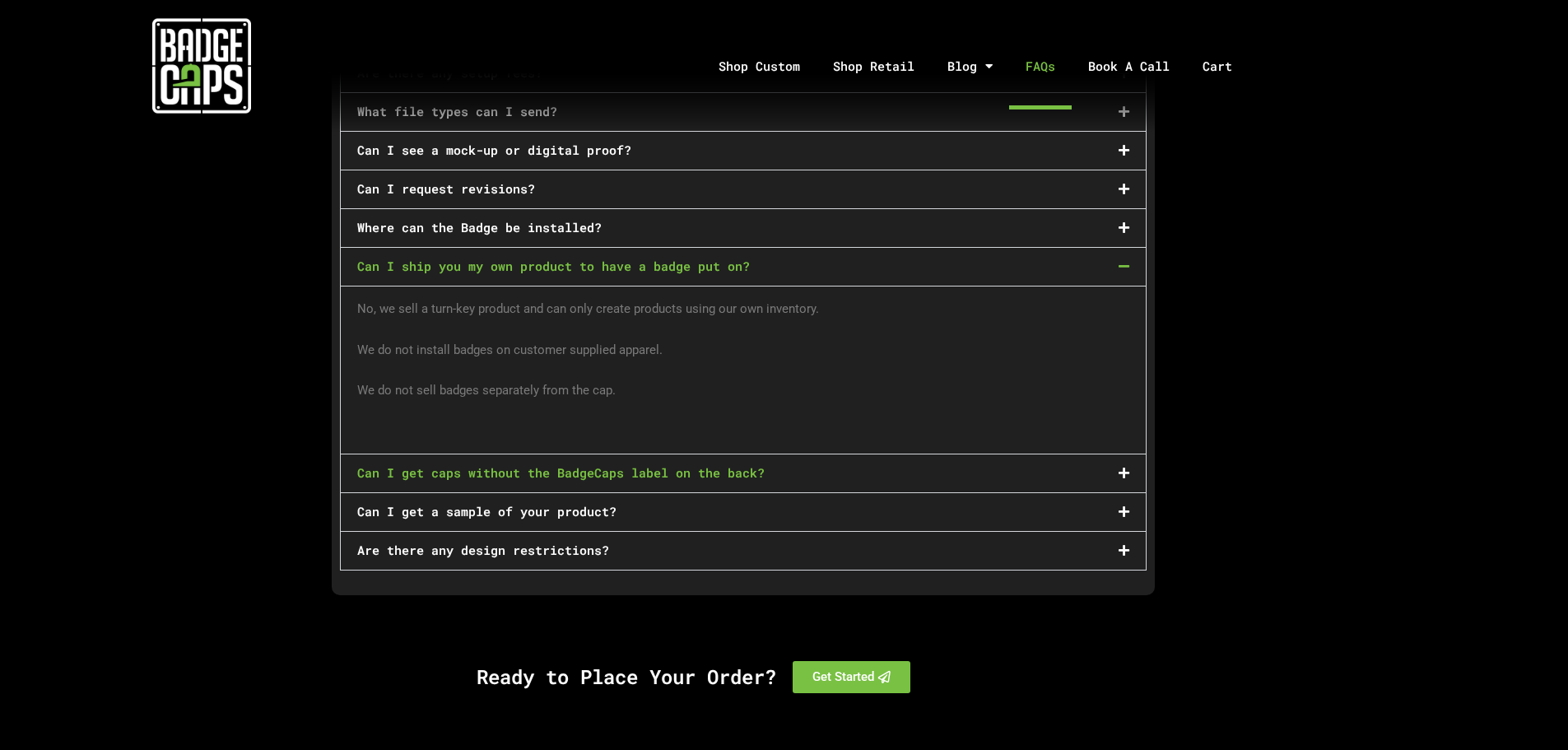
click at [639, 464] on link "Can I get caps without the BadgeCaps label on the back?" at bounding box center [560, 472] width 407 height 16
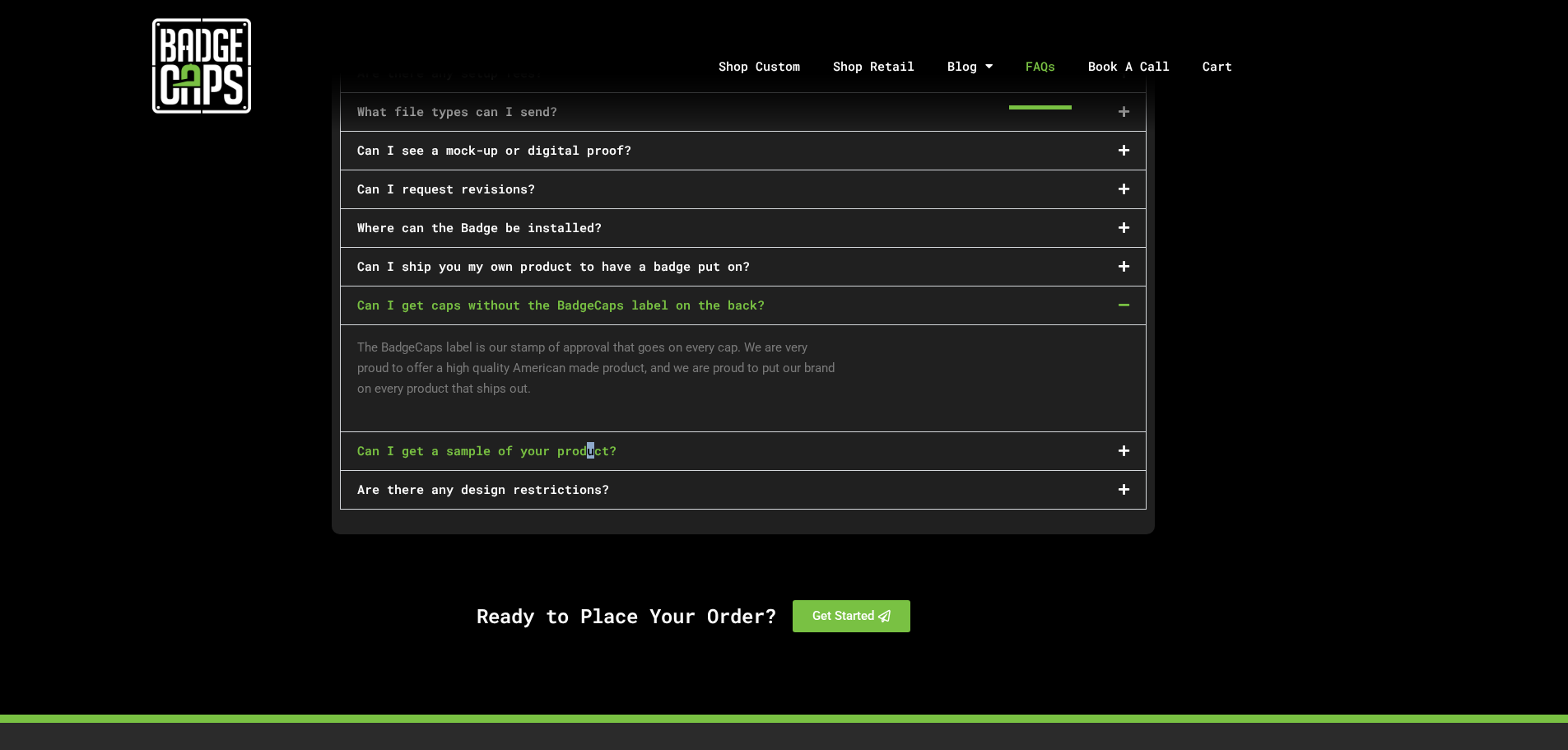
click at [591, 443] on link "Can I get a sample of your product?" at bounding box center [487, 450] width 259 height 16
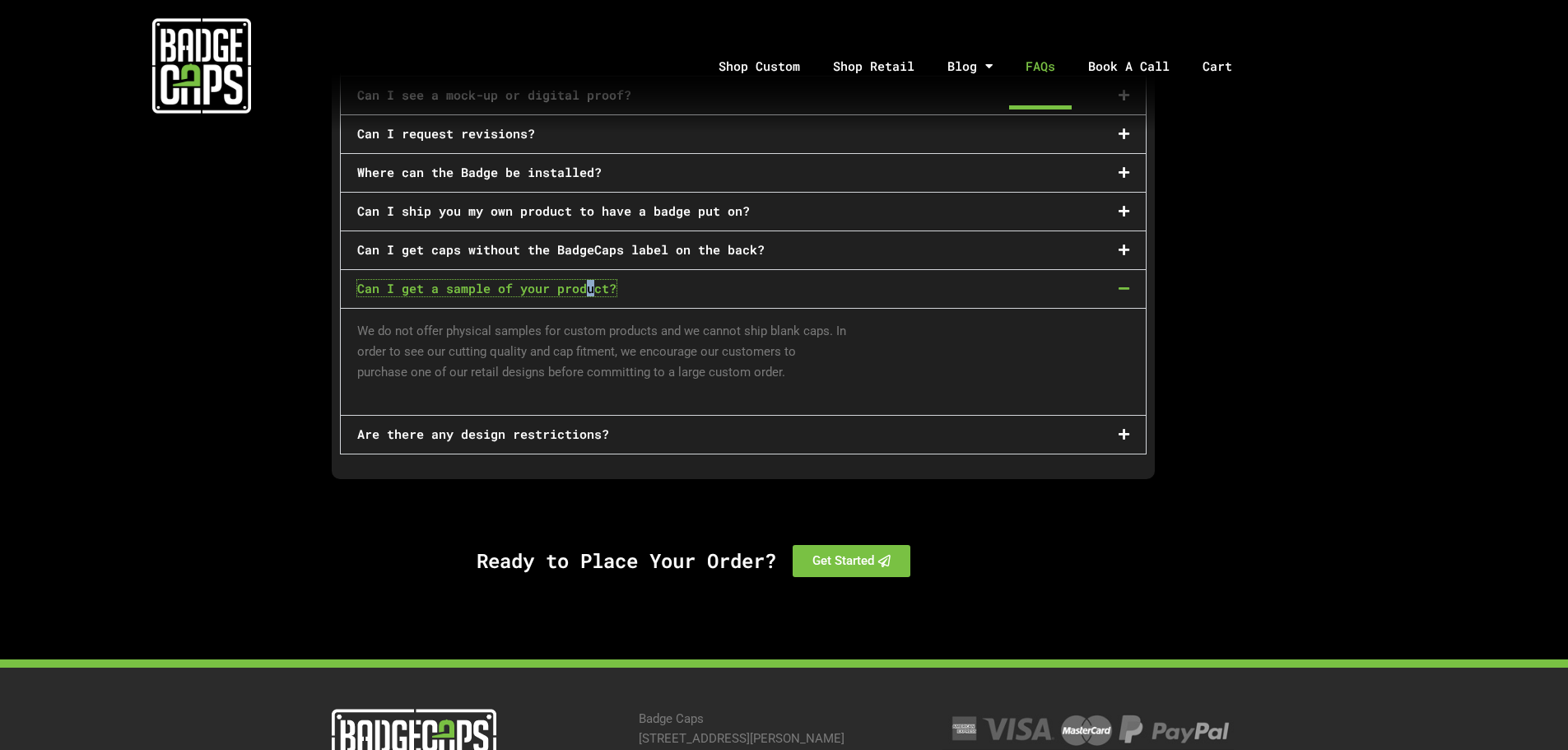
scroll to position [1170, 0]
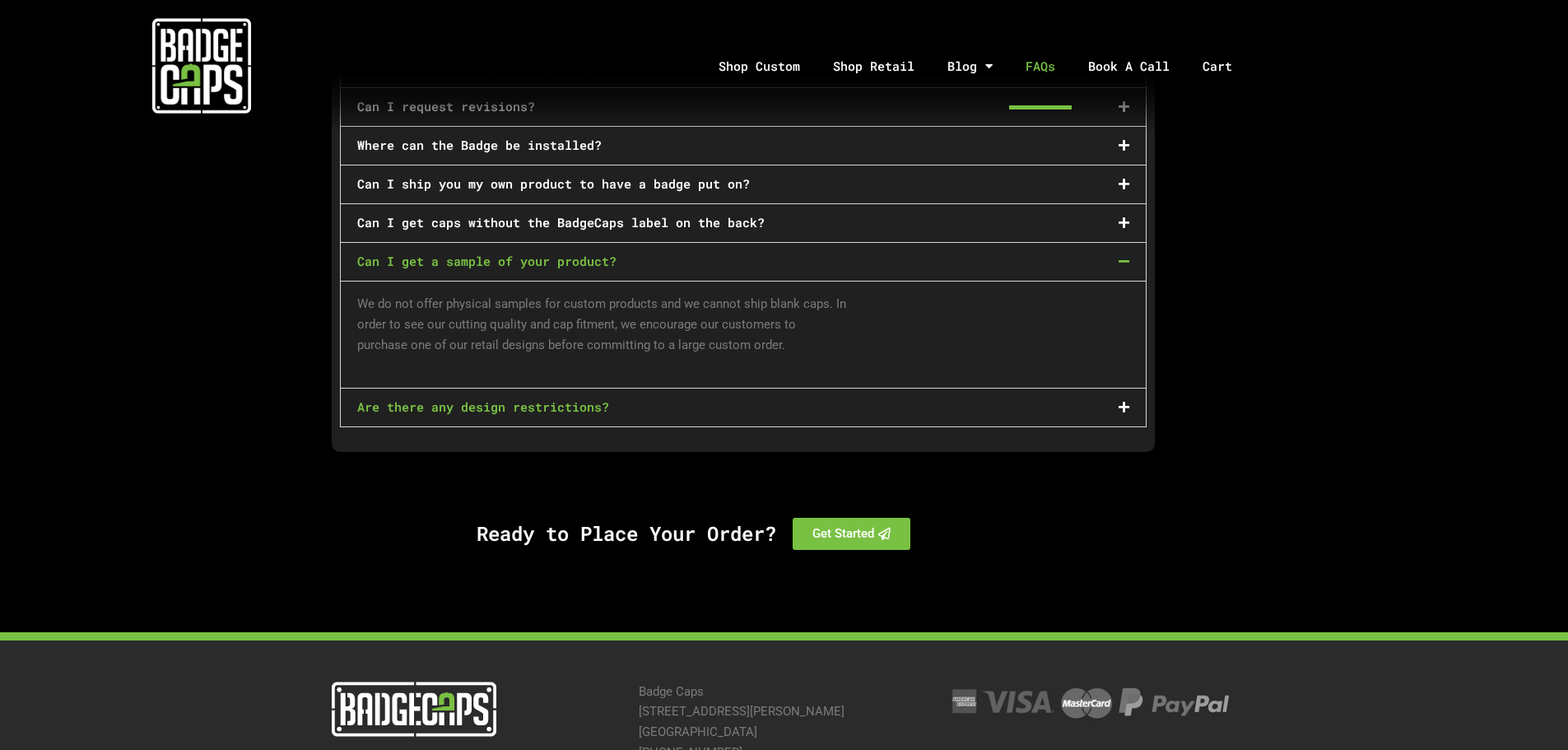
click at [596, 399] on link "Are there any design restrictions?" at bounding box center [483, 407] width 252 height 16
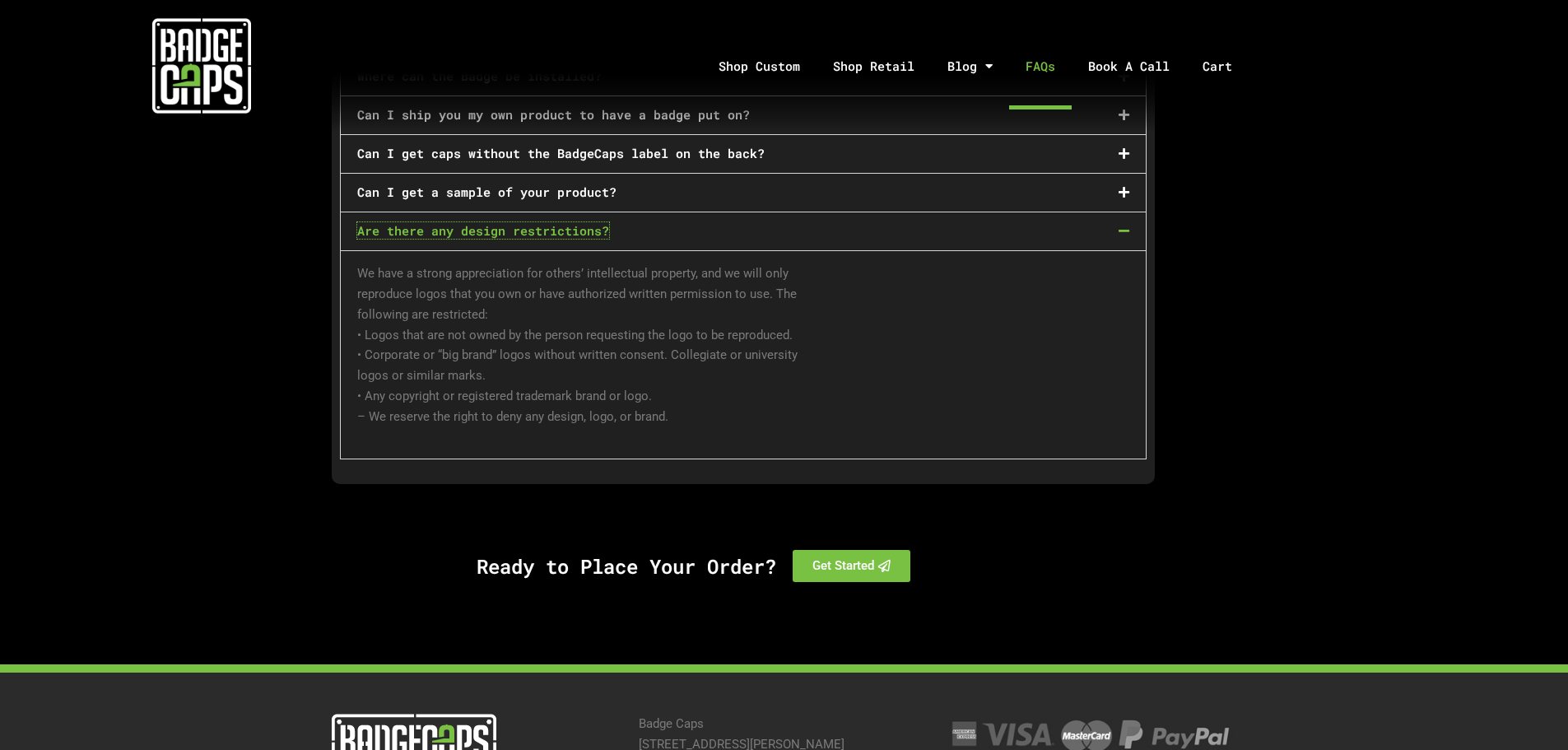
scroll to position [1366, 0]
